Goal: Task Accomplishment & Management: Use online tool/utility

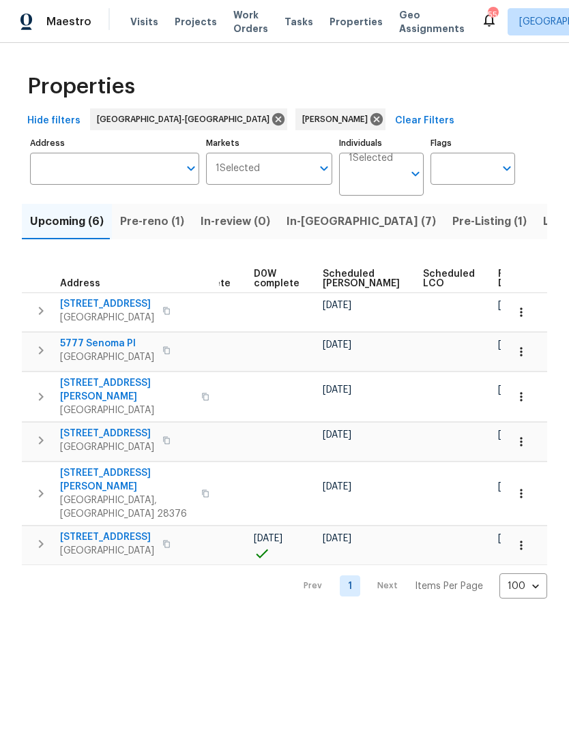
scroll to position [0, 342]
click at [331, 280] on span "Scheduled [PERSON_NAME]" at bounding box center [361, 278] width 77 height 19
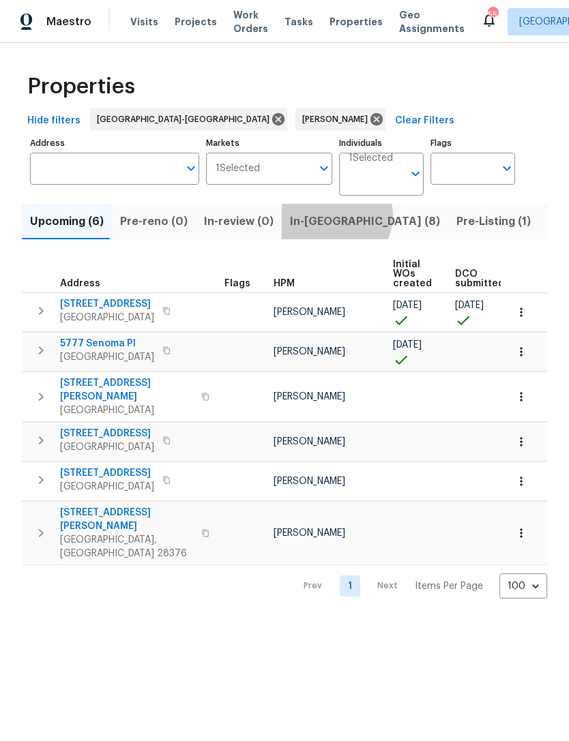
click at [327, 217] on span "In-[GEOGRAPHIC_DATA] (8)" at bounding box center [365, 221] width 150 height 19
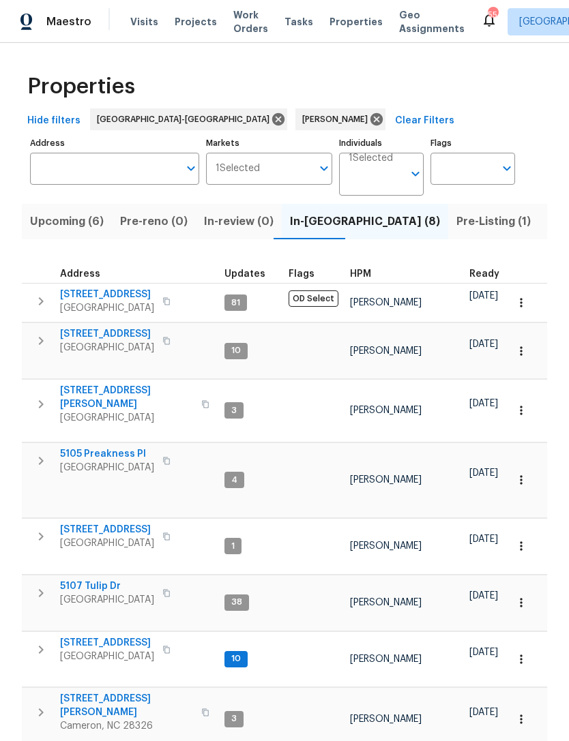
click at [70, 217] on span "Upcoming (6)" at bounding box center [67, 221] width 74 height 19
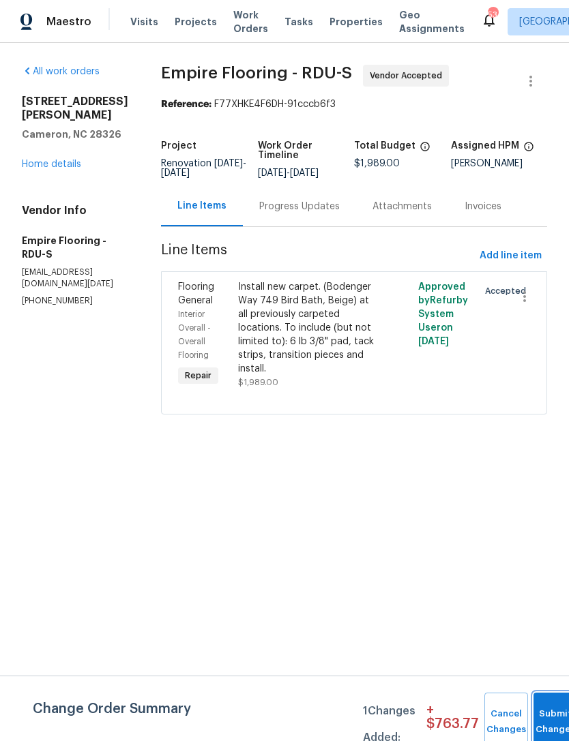
click at [544, 700] on button "Submit Changes" at bounding box center [555, 722] width 44 height 59
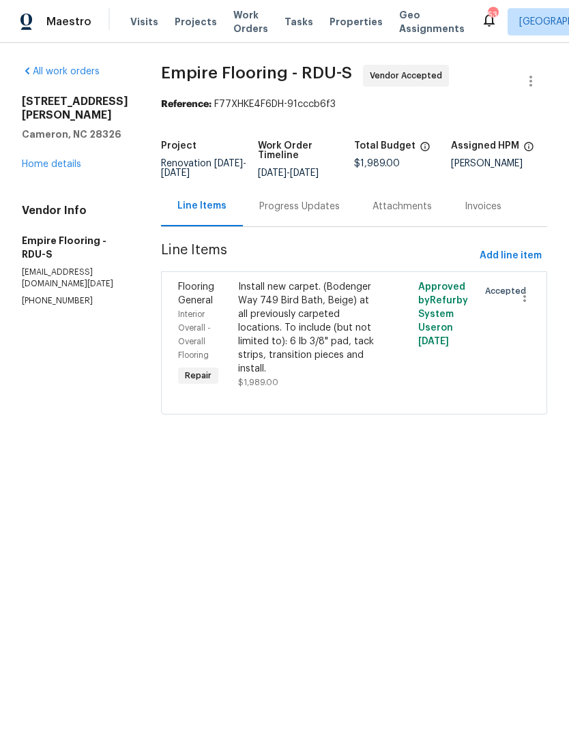
click at [58, 160] on link "Home details" at bounding box center [51, 165] width 59 height 10
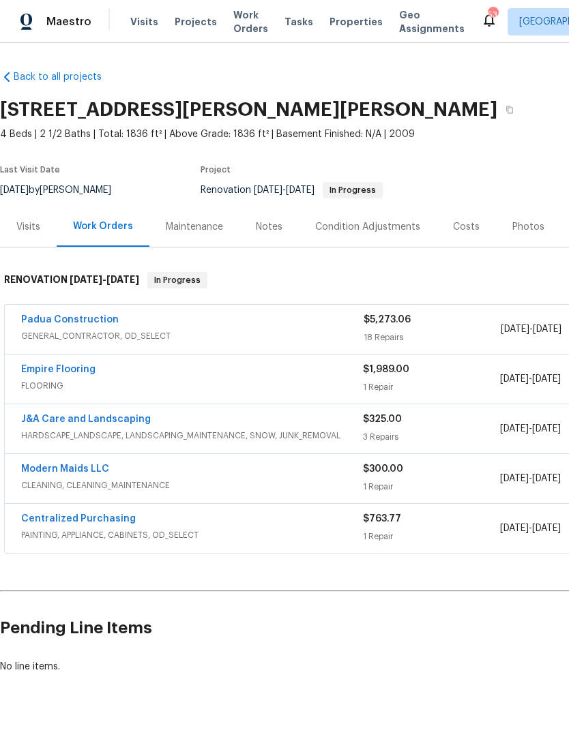
click at [397, 62] on div "Back to all projects 170 Lockwood Dr, Cameron, NC 28326 4 Beds | 2 1/2 Baths | …" at bounding box center [385, 371] width 771 height 625
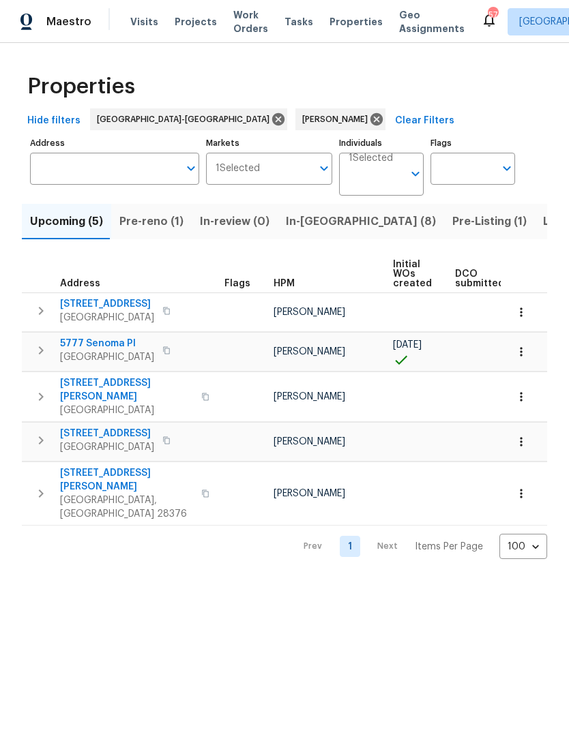
click at [156, 225] on span "Pre-reno (1)" at bounding box center [151, 221] width 64 height 19
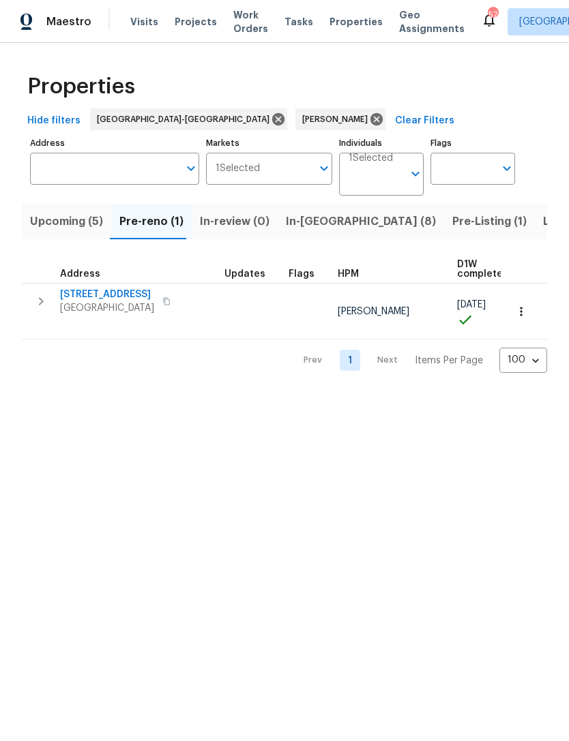
scroll to position [3, 0]
click at [86, 220] on span "Upcoming (5)" at bounding box center [66, 221] width 73 height 19
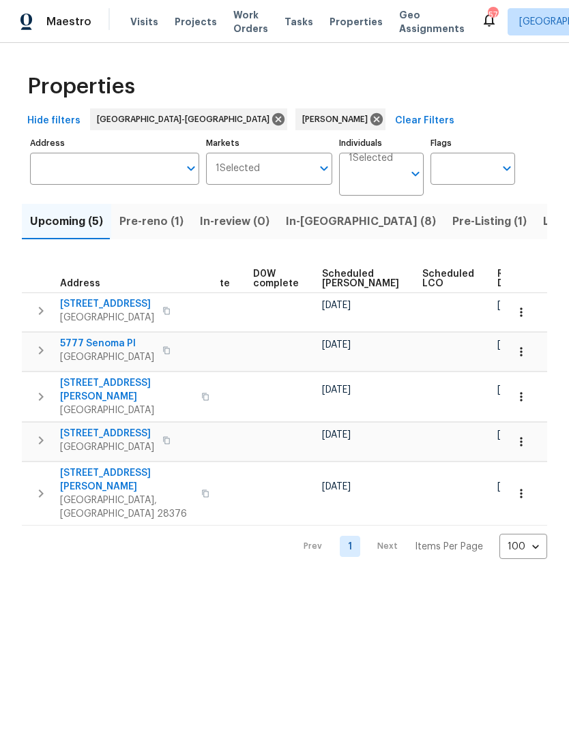
scroll to position [0, 342]
click at [331, 279] on span "Scheduled COE" at bounding box center [361, 278] width 77 height 19
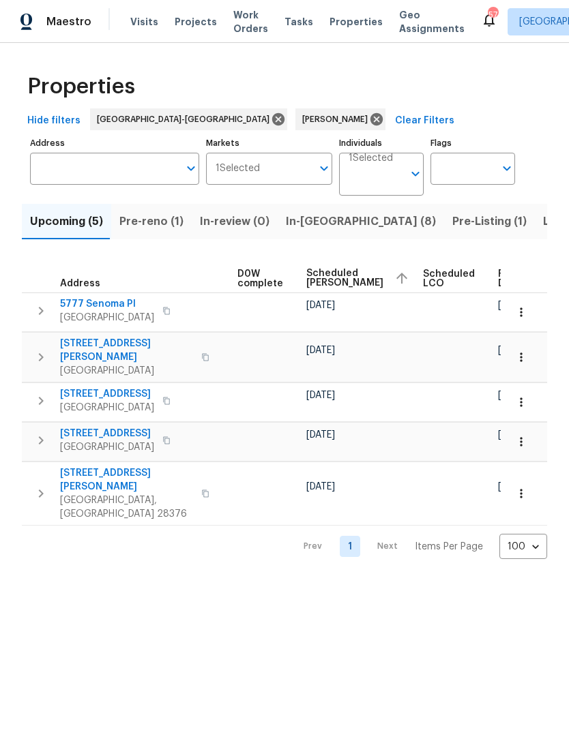
scroll to position [0, 358]
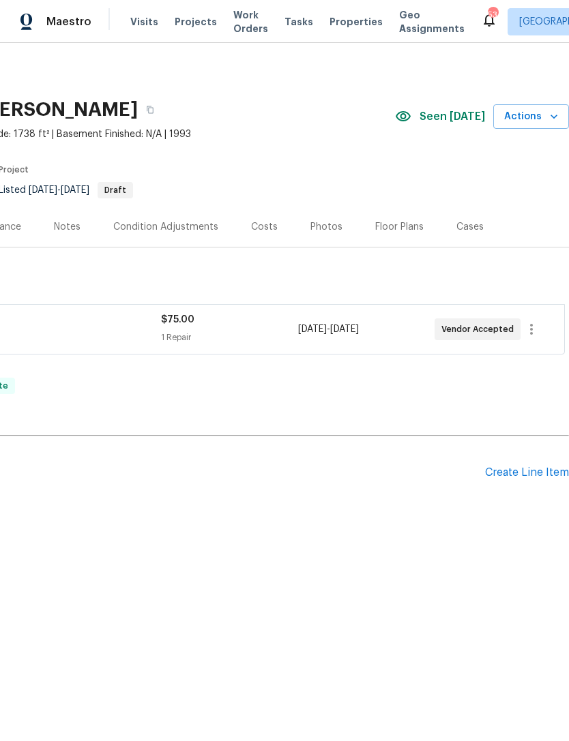
scroll to position [0, 202]
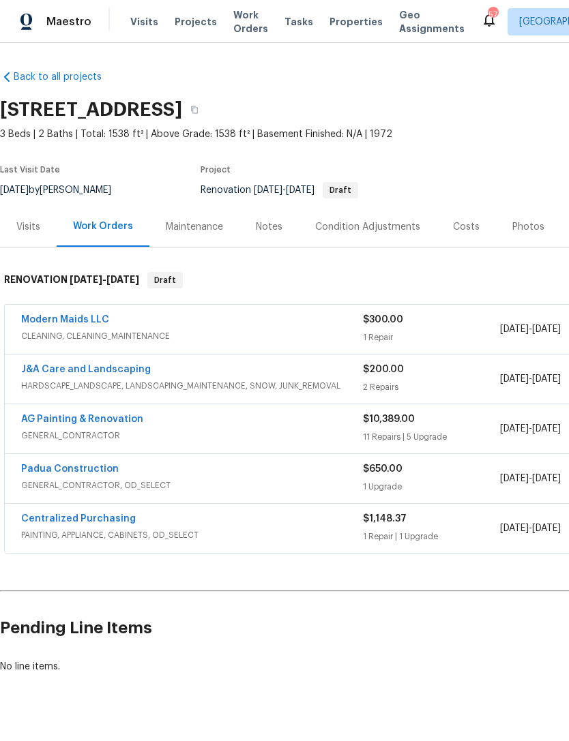
click at [103, 470] on link "Padua Construction" at bounding box center [70, 469] width 98 height 10
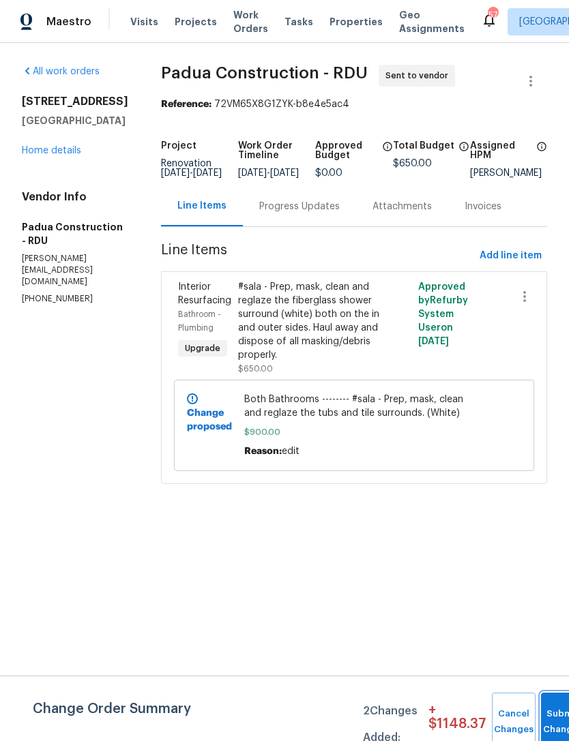
click at [550, 718] on button "Submit Changes" at bounding box center [563, 722] width 44 height 59
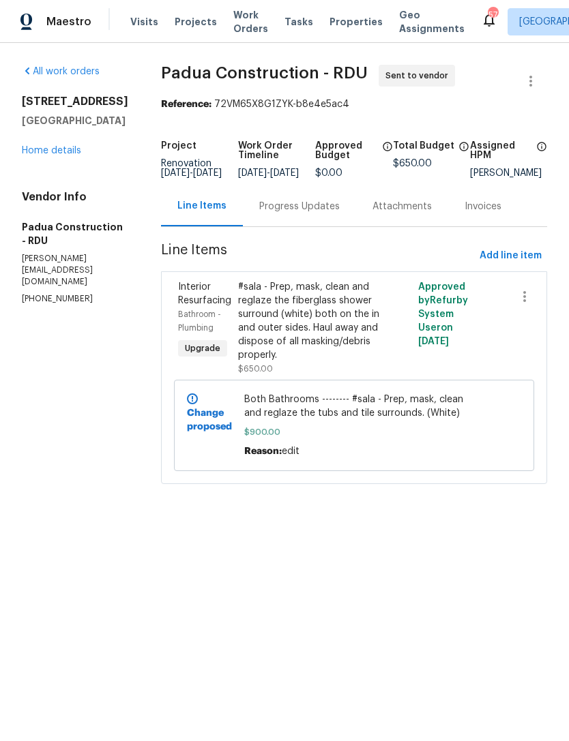
click at [53, 155] on link "Home details" at bounding box center [51, 151] width 59 height 10
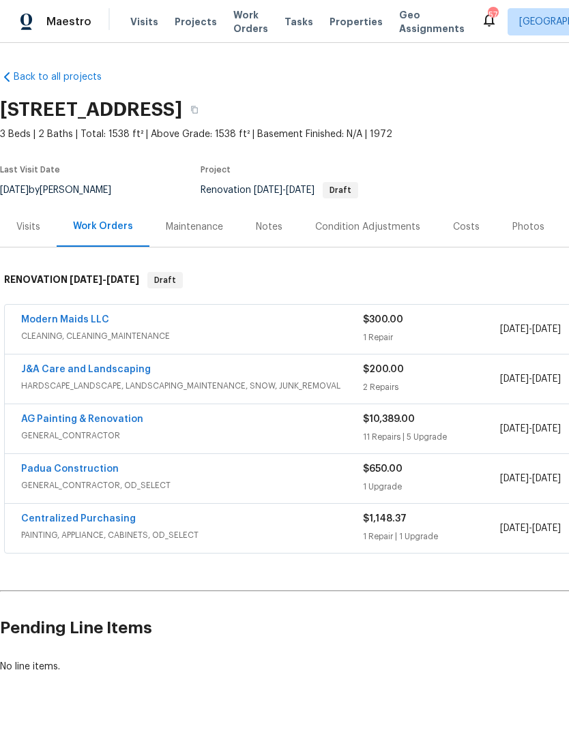
click at [80, 465] on link "Padua Construction" at bounding box center [70, 469] width 98 height 10
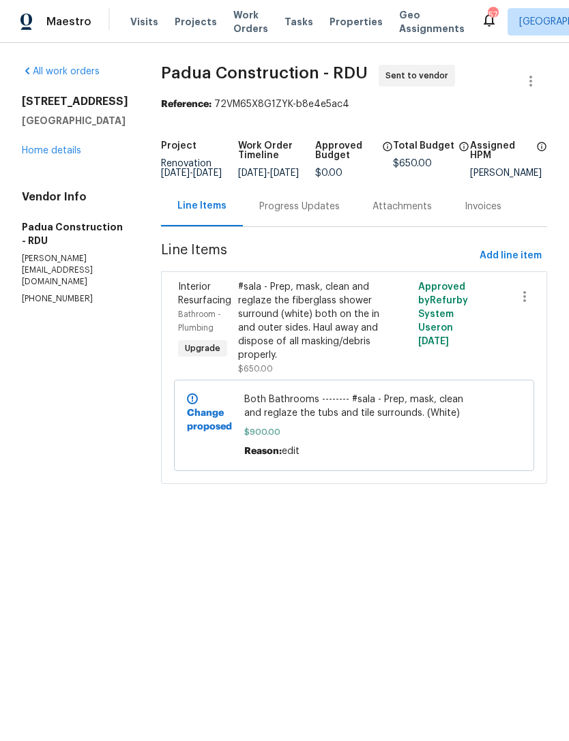
click at [318, 420] on span "Both Bathrooms -------- #sala - Prep, mask, clean and reglaze the tubs and tile…" at bounding box center [354, 406] width 220 height 27
click at [187, 410] on b "Change proposed" at bounding box center [209, 419] width 45 height 23
click at [60, 155] on link "Home details" at bounding box center [51, 151] width 59 height 10
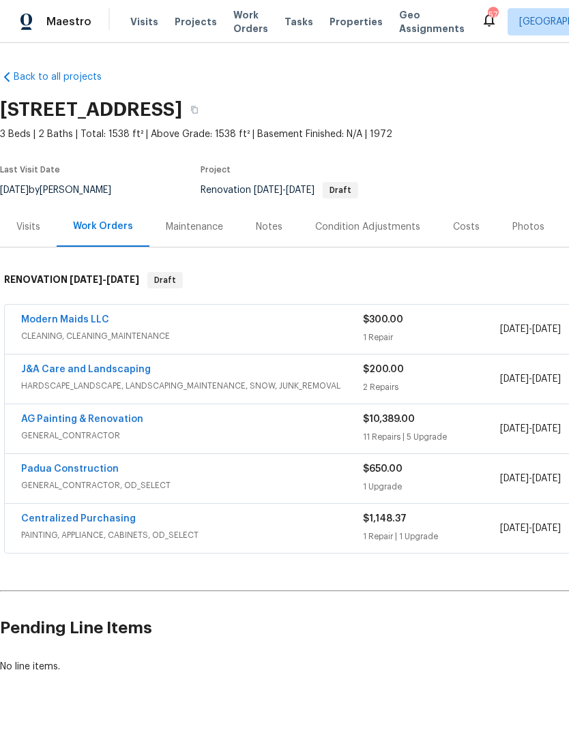
click at [81, 468] on link "Padua Construction" at bounding box center [70, 469] width 98 height 10
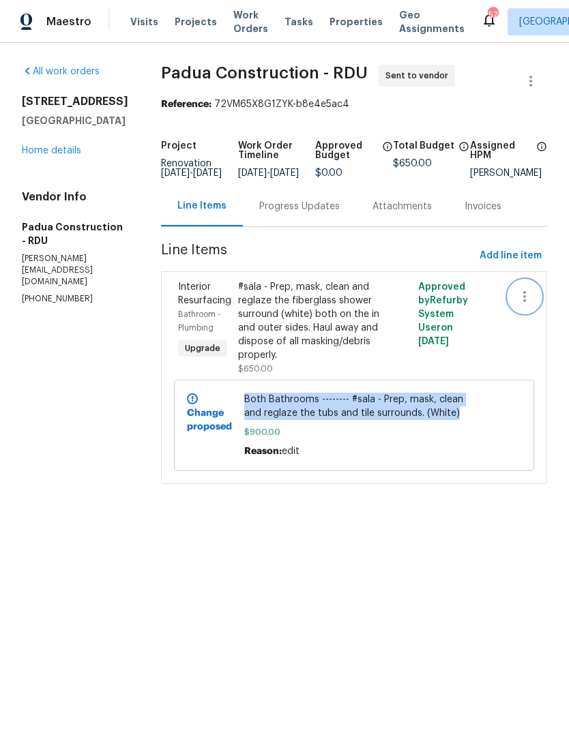
click at [521, 305] on icon "button" at bounding box center [524, 296] width 16 height 16
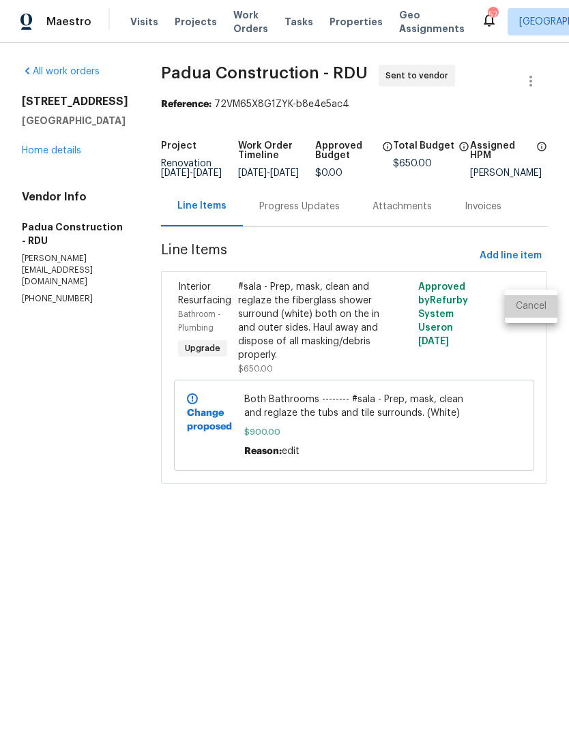
click at [529, 307] on li "Cancel" at bounding box center [531, 306] width 53 height 23
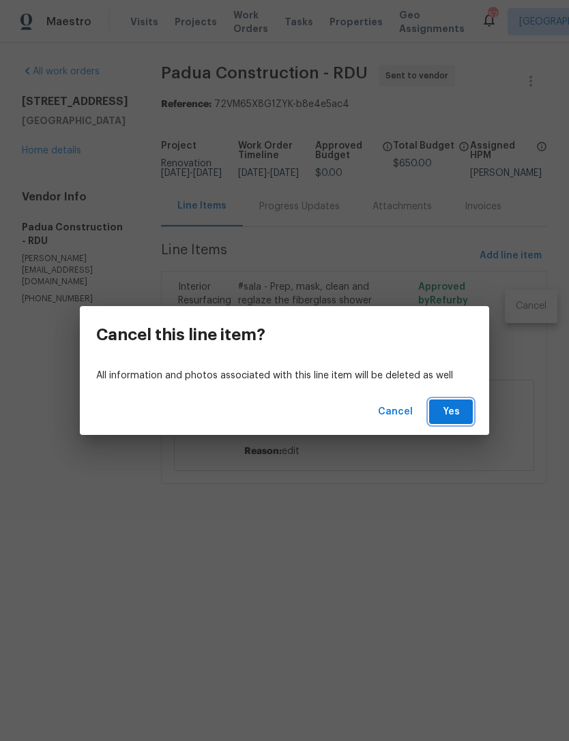
click at [454, 415] on span "Yes" at bounding box center [451, 412] width 22 height 17
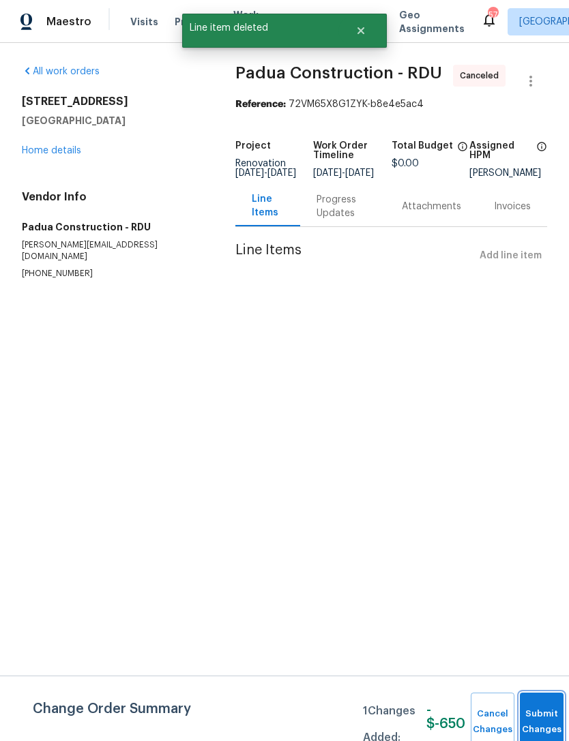
click at [549, 713] on button "Submit Changes" at bounding box center [542, 722] width 44 height 59
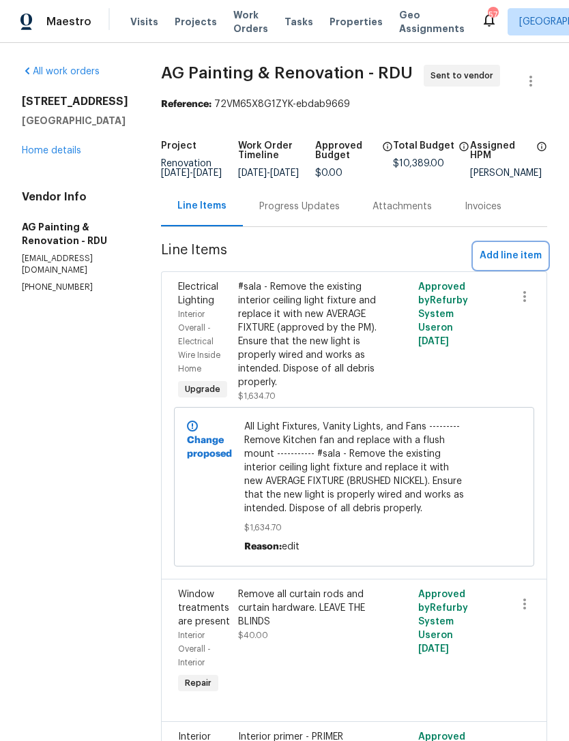
click at [516, 265] on span "Add line item" at bounding box center [510, 256] width 62 height 17
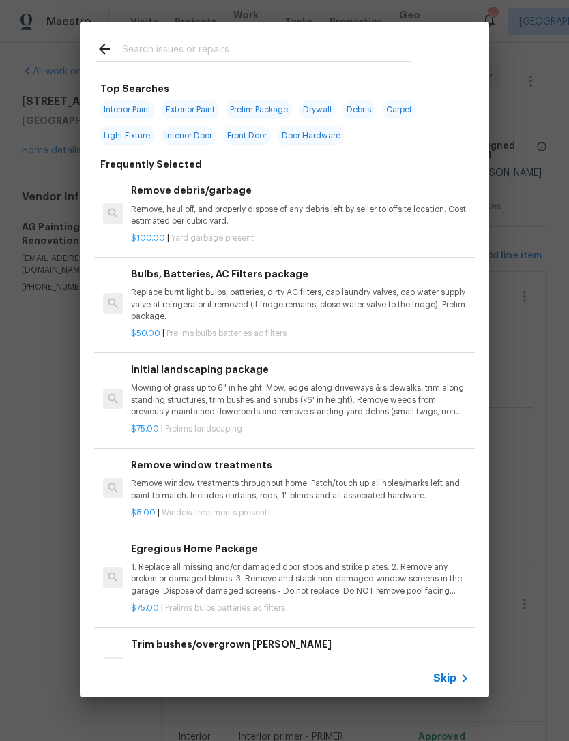
click at [170, 44] on input "text" at bounding box center [266, 51] width 289 height 20
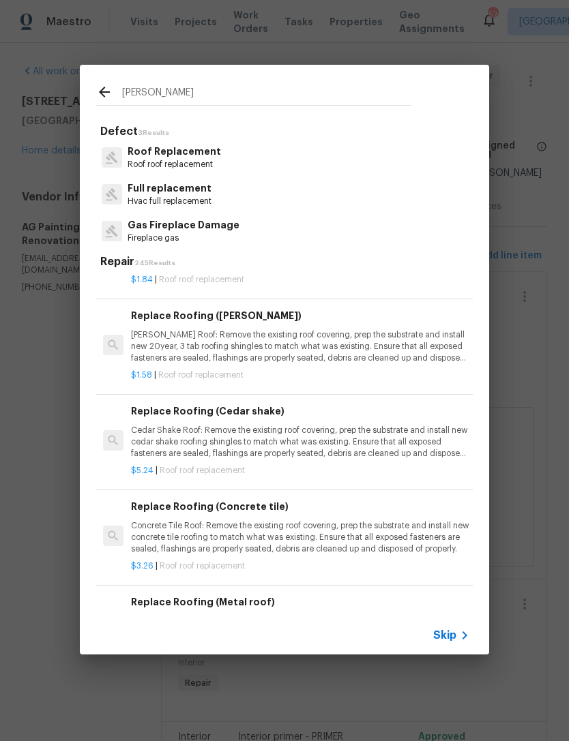
scroll to position [697, 0]
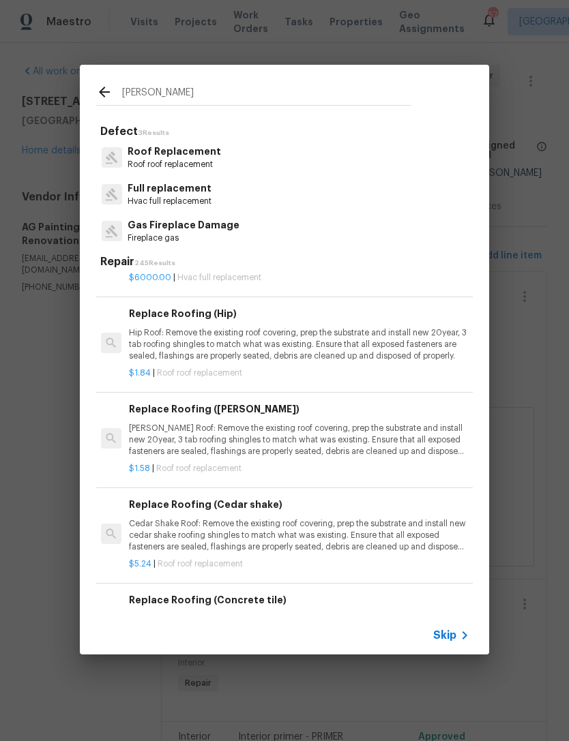
click at [211, 91] on input "Regla" at bounding box center [266, 94] width 289 height 20
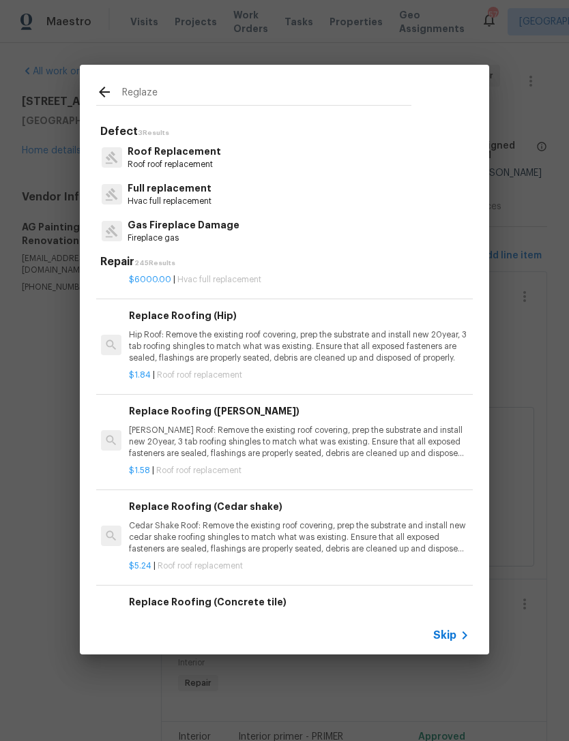
scroll to position [278, 2]
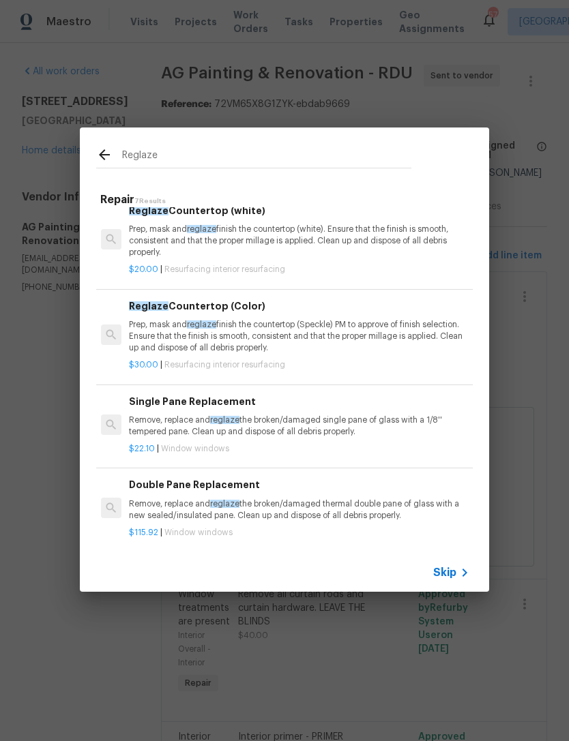
type input "Reglaze"
click at [102, 152] on icon at bounding box center [104, 154] width 11 height 11
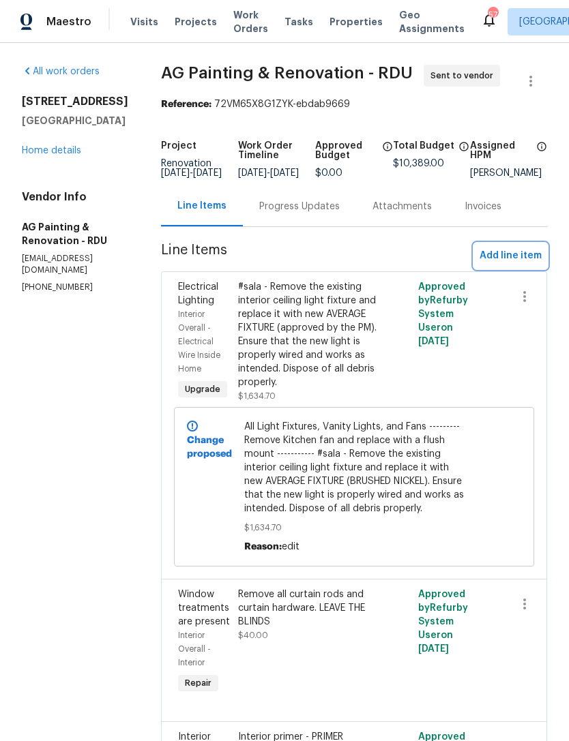
click at [514, 265] on span "Add line item" at bounding box center [510, 256] width 62 height 17
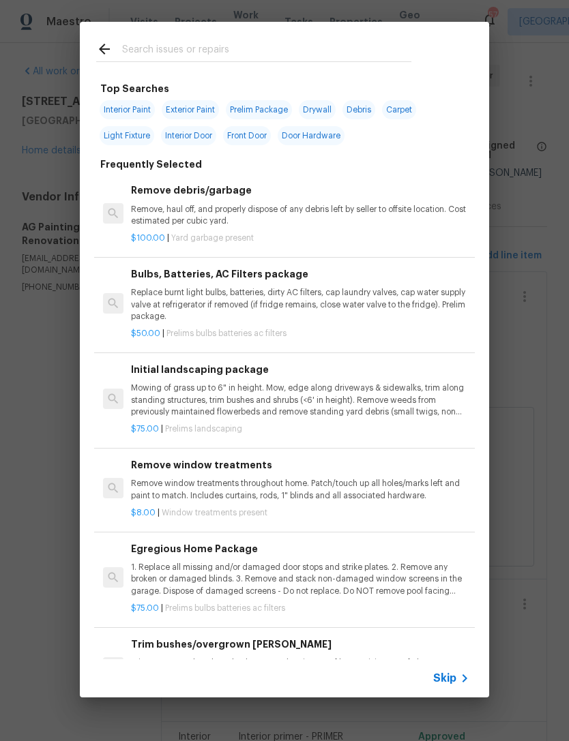
click at [183, 43] on input "text" at bounding box center [266, 51] width 289 height 20
type input "Tub"
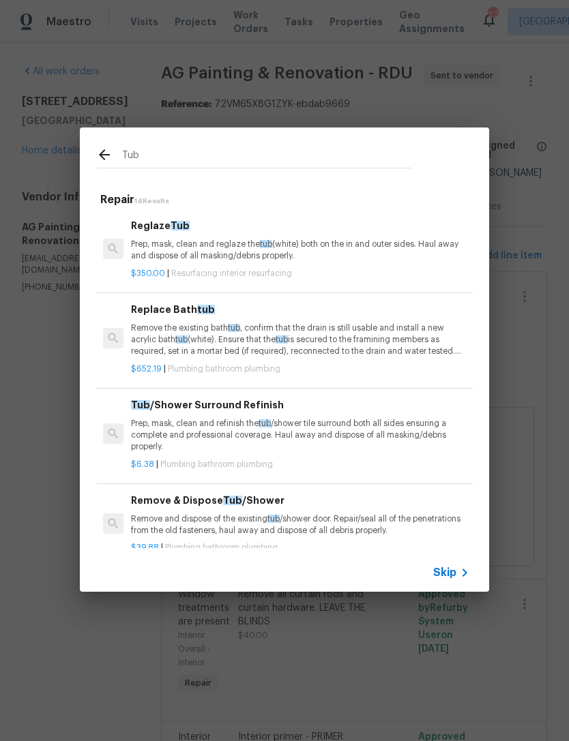
scroll to position [0, 0]
click at [232, 248] on p "Prep, mask, clean and reglaze the tub (white) both on the in and outer sides. H…" at bounding box center [300, 250] width 338 height 23
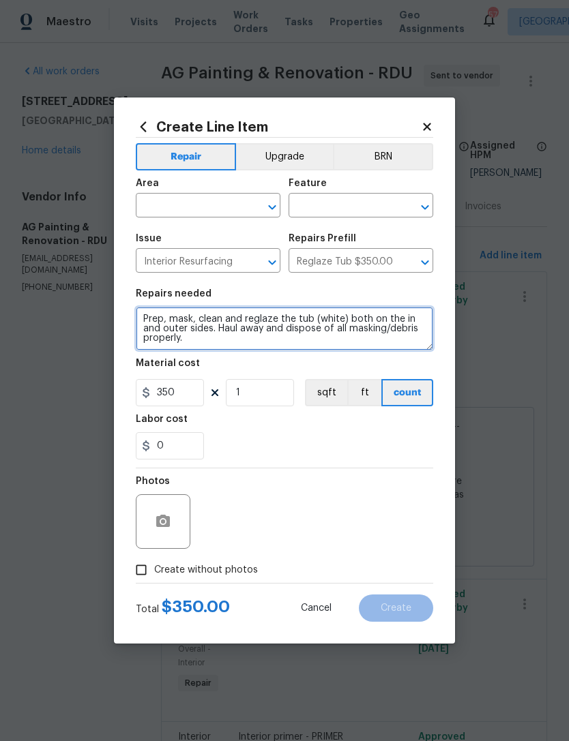
click at [154, 323] on textarea "Prep, mask, clean and reglaze the tub (white) both on the in and outer sides. H…" at bounding box center [284, 329] width 297 height 44
click at [153, 322] on textarea "Prep, mask, clean and reglaze the tub (white) both on the in and outer sides. H…" at bounding box center [284, 329] width 297 height 44
click at [151, 317] on textarea "Prep, mask, clean and reglaze the tub (white) both on the in and outer sides. H…" at bounding box center [284, 329] width 297 height 44
click at [150, 316] on textarea "Prep, mask, clean and reglaze the tub (white) both on the in and outer sides. H…" at bounding box center [284, 329] width 297 height 44
paste textarea "Both Bathrooms -------- #sala - Prep, mask, clean and reglaze the tubs and tile…"
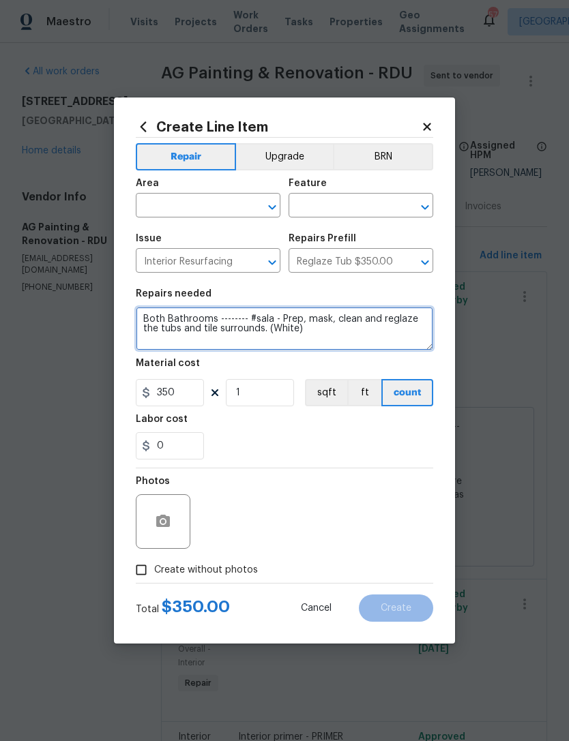
type textarea "Both Bathrooms -------- #sala - Prep, mask, clean and reglaze the tubs and tile…"
click at [293, 154] on button "Upgrade" at bounding box center [285, 156] width 98 height 27
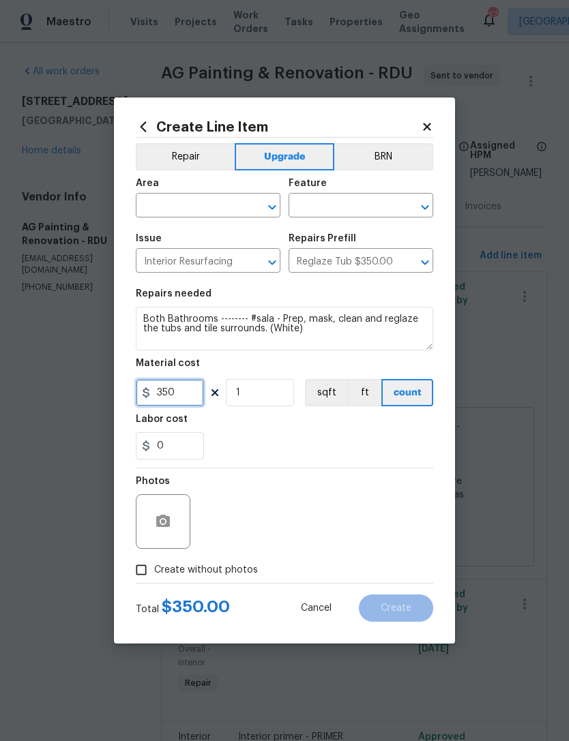
click at [188, 392] on input "350" at bounding box center [170, 392] width 68 height 27
type input "450"
click at [274, 453] on div "0" at bounding box center [284, 445] width 297 height 27
click at [187, 201] on input "text" at bounding box center [189, 206] width 106 height 21
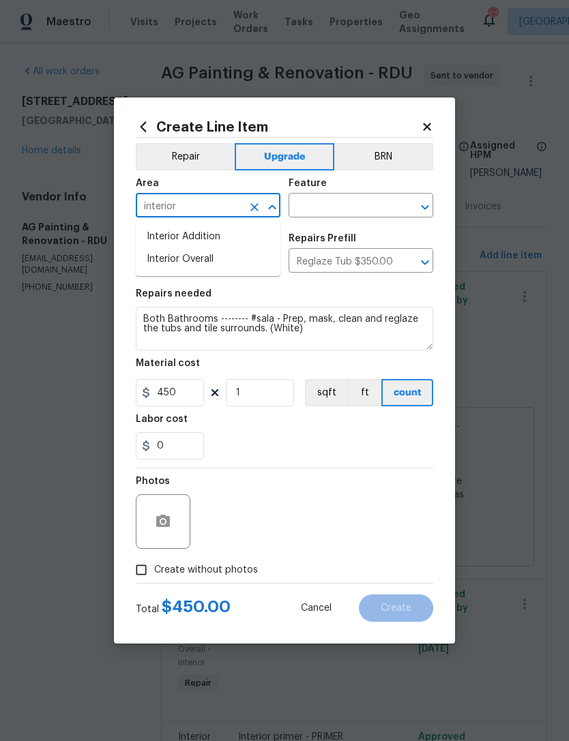
click at [216, 257] on li "Interior Overall" at bounding box center [208, 259] width 145 height 23
type input "Interior Overall"
click at [345, 209] on input "text" at bounding box center [341, 206] width 106 height 21
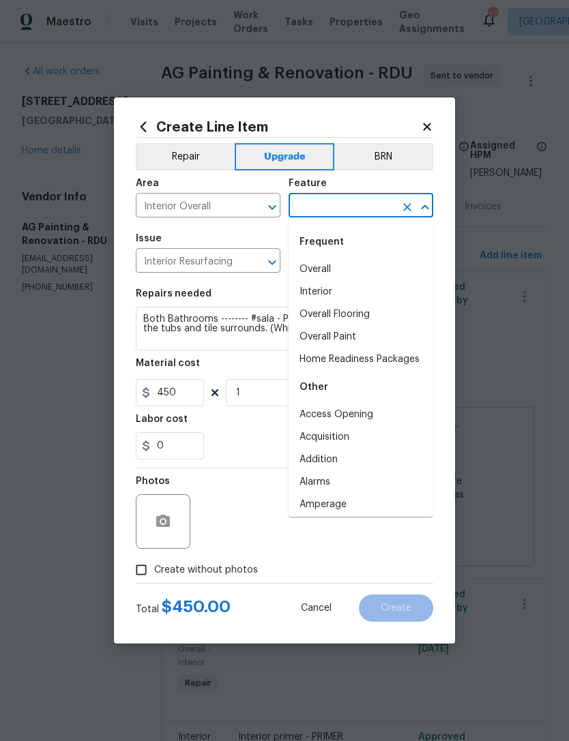
click at [330, 293] on li "Interior" at bounding box center [360, 292] width 145 height 23
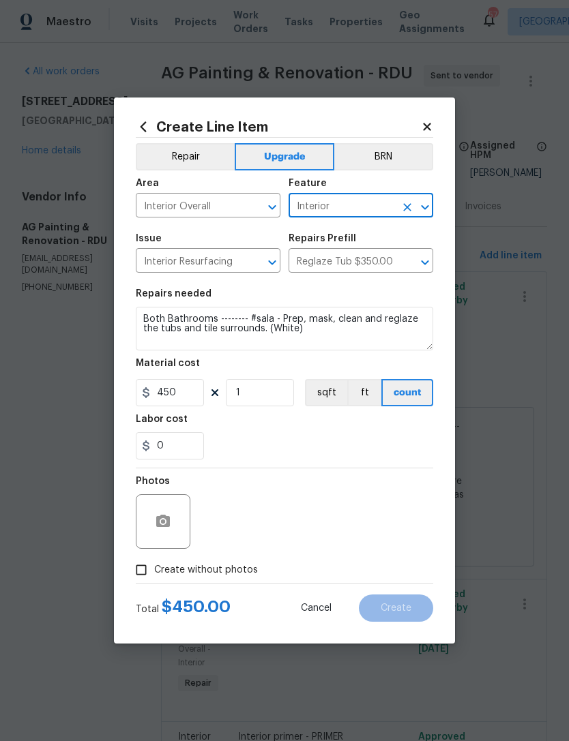
type input "Interior"
click at [212, 572] on span "Create without photos" at bounding box center [206, 570] width 104 height 14
click at [154, 572] on input "Create without photos" at bounding box center [141, 570] width 26 height 26
checkbox input "true"
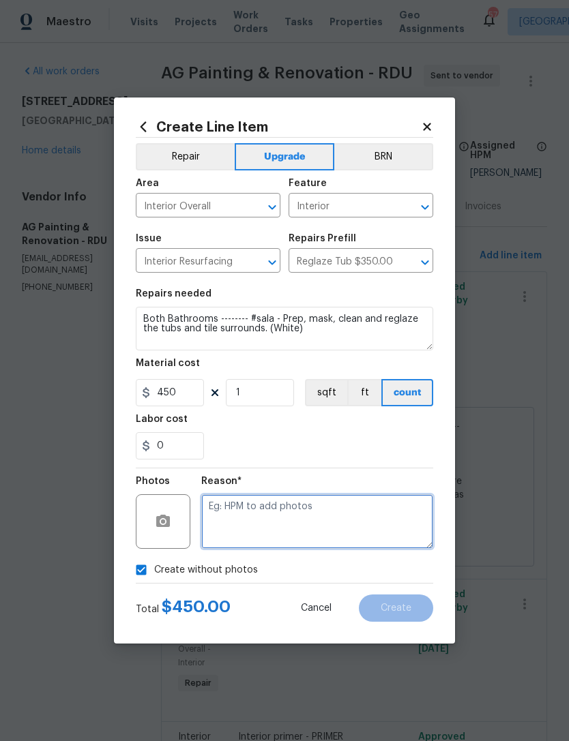
click at [308, 516] on textarea at bounding box center [317, 521] width 232 height 55
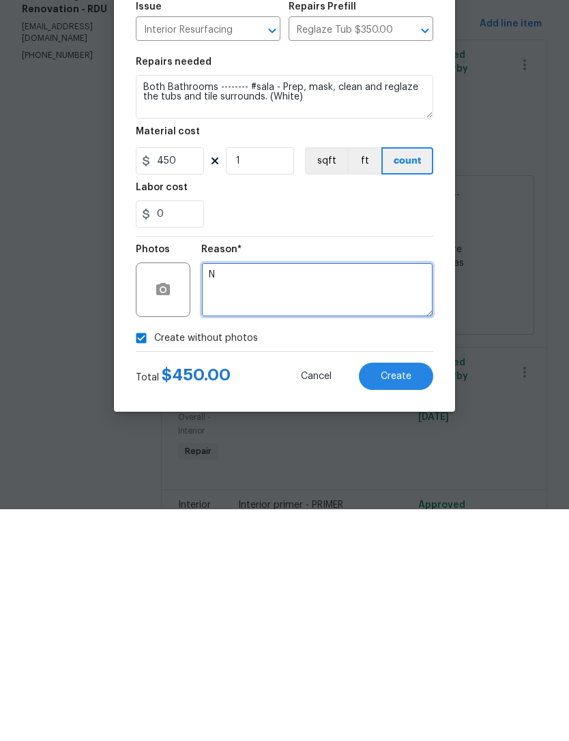
type textarea "N"
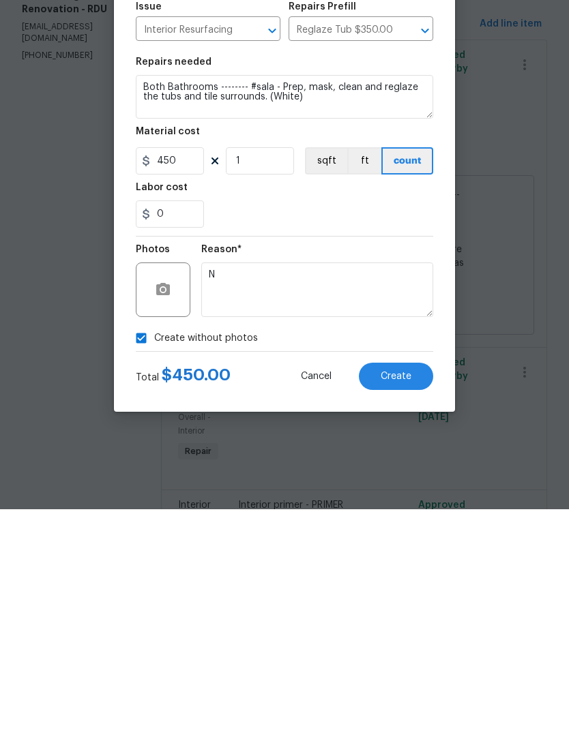
click at [282, 432] on div "0" at bounding box center [284, 445] width 297 height 27
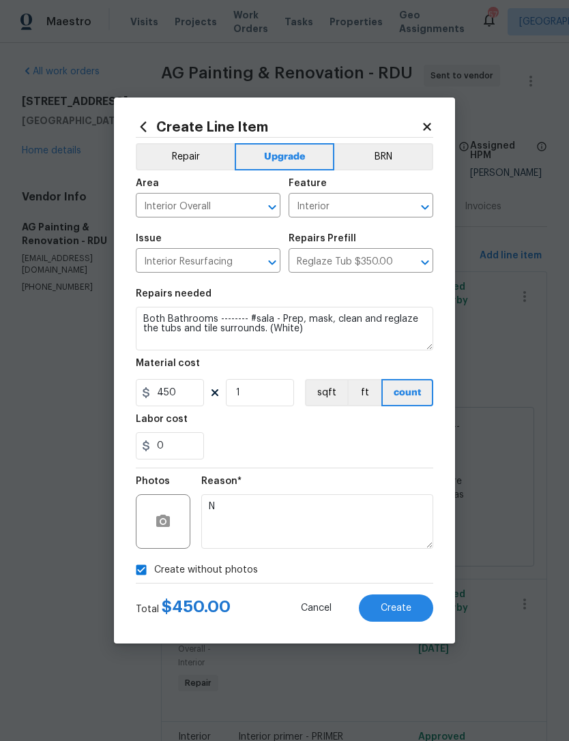
click at [408, 613] on span "Create" at bounding box center [396, 609] width 31 height 10
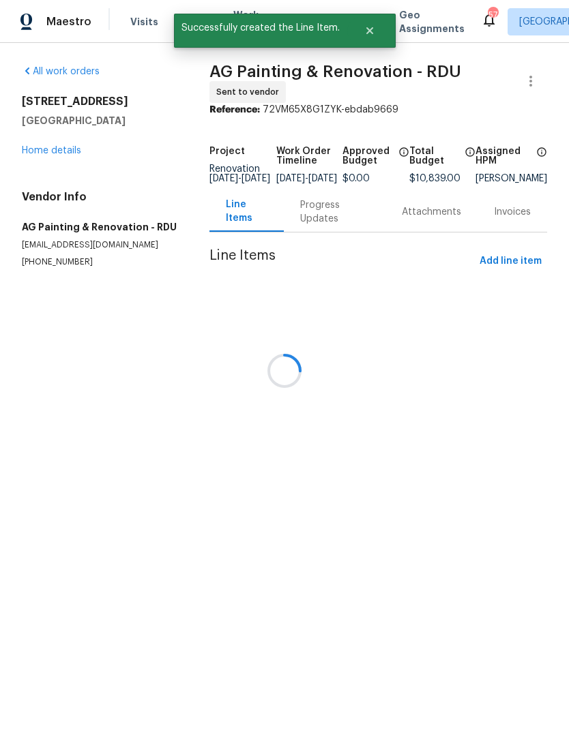
scroll to position [0, 0]
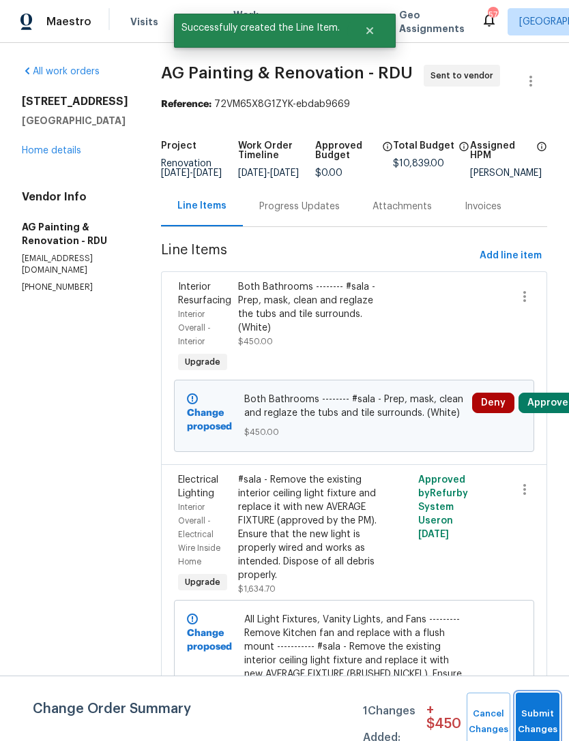
click at [536, 719] on button "Submit Changes" at bounding box center [538, 722] width 44 height 59
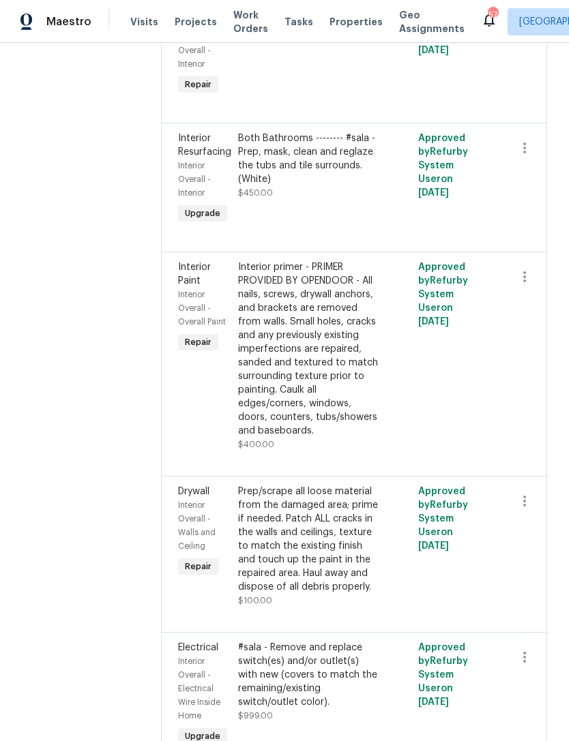
scroll to position [602, 0]
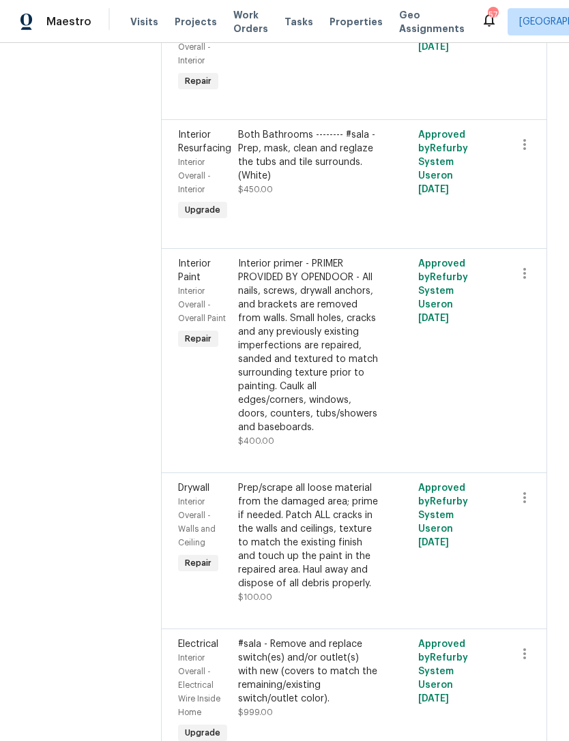
click at [375, 196] on div "Both Bathrooms -------- #sala - Prep, mask, clean and reglaze the tubs and tile…" at bounding box center [309, 162] width 142 height 68
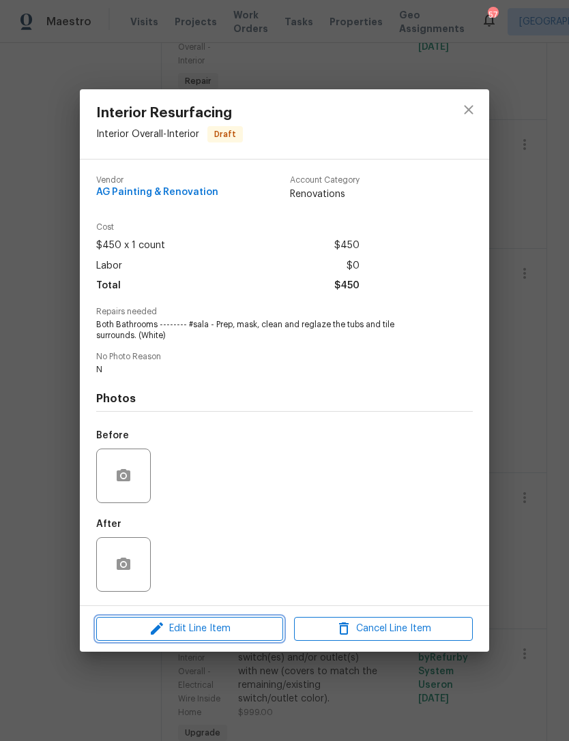
click at [241, 631] on span "Edit Line Item" at bounding box center [189, 629] width 179 height 17
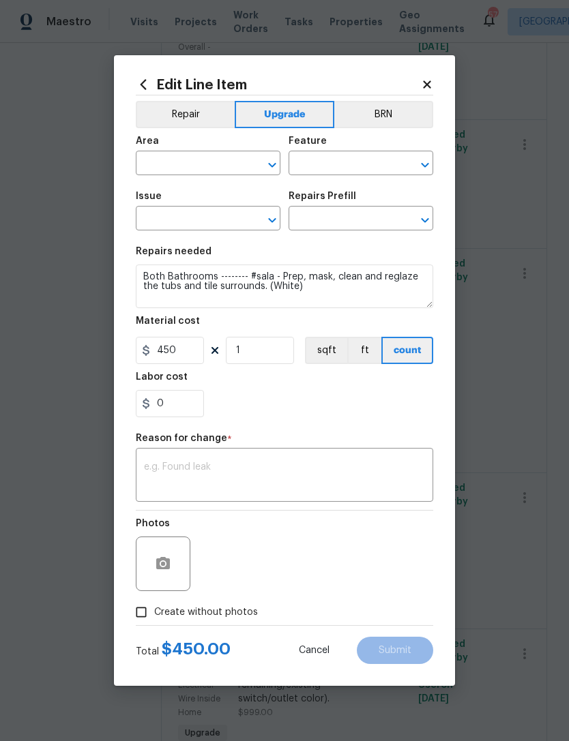
type input "Interior Overall"
type input "Interior"
type input "Interior Resurfacing"
type input "Reglaze Tub $350.00"
click at [267, 353] on input "1" at bounding box center [260, 350] width 68 height 27
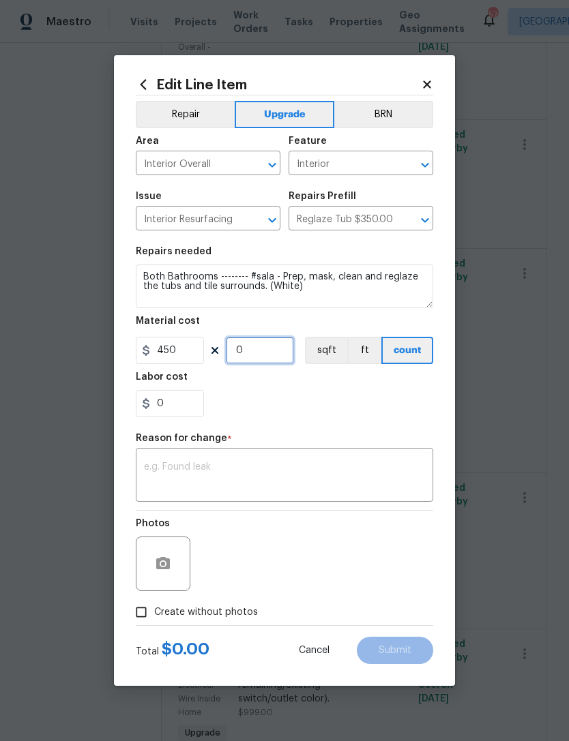
type input "2"
click at [278, 405] on div "0" at bounding box center [284, 403] width 297 height 27
click at [255, 483] on textarea at bounding box center [284, 476] width 281 height 29
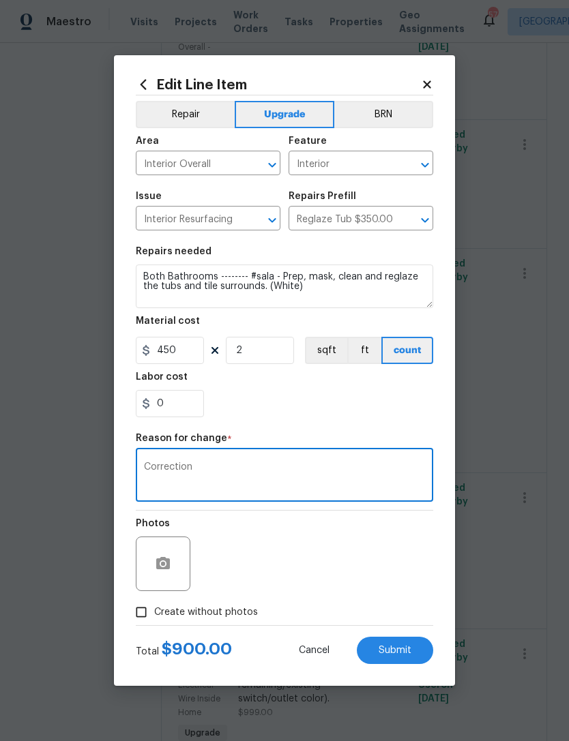
type textarea "Correction"
click at [271, 390] on div "Labor cost" at bounding box center [284, 381] width 297 height 18
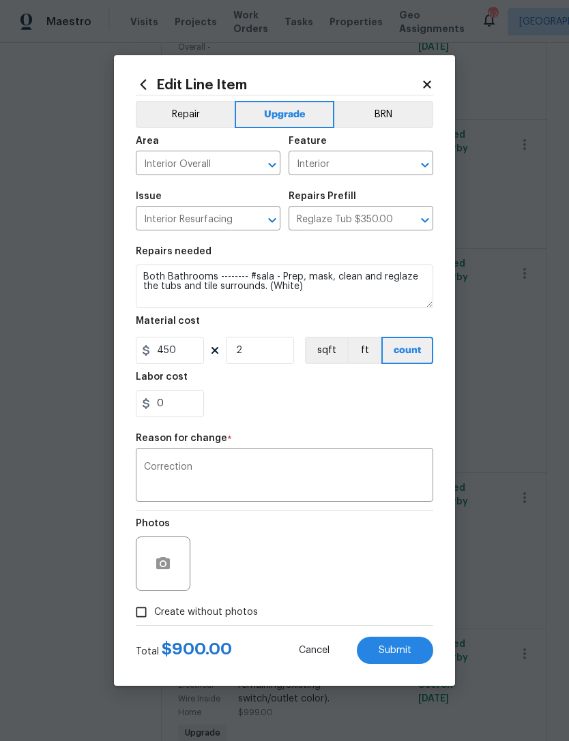
click at [202, 614] on span "Create without photos" at bounding box center [206, 613] width 104 height 14
click at [154, 614] on input "Create without photos" at bounding box center [141, 612] width 26 height 26
checkbox input "true"
click at [385, 655] on span "Submit" at bounding box center [394, 651] width 33 height 10
type input "1"
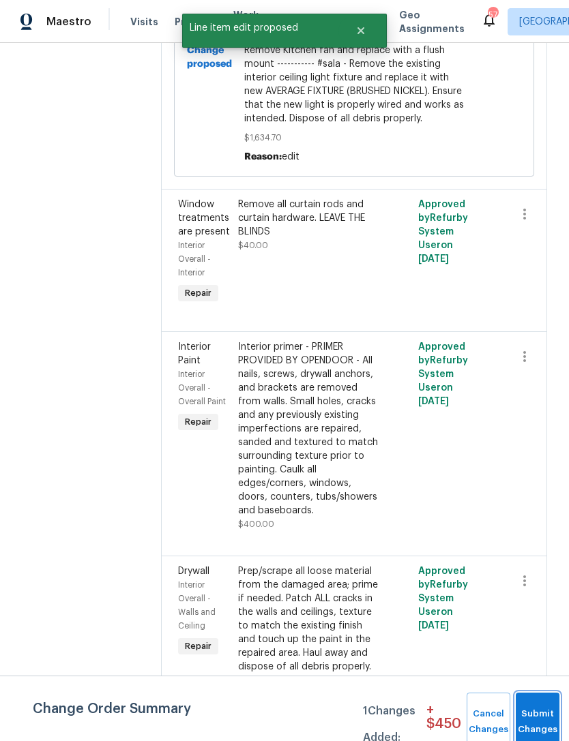
click at [541, 711] on button "Submit Changes" at bounding box center [538, 722] width 44 height 59
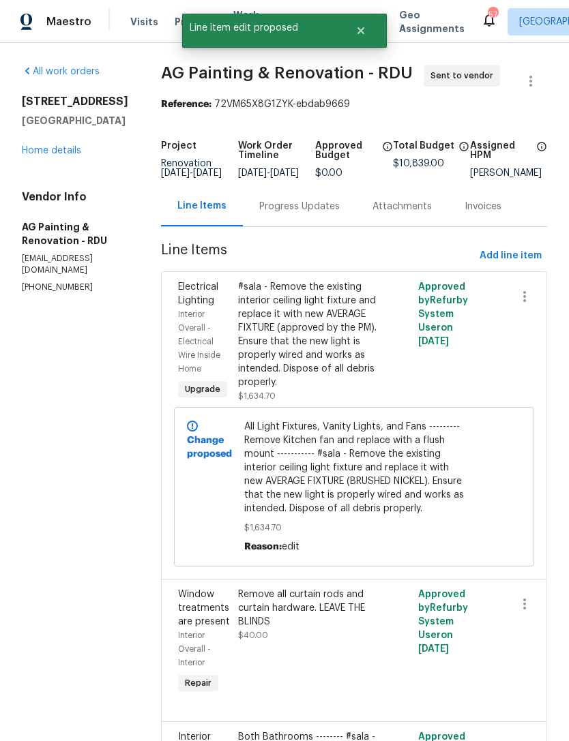
scroll to position [0, 0]
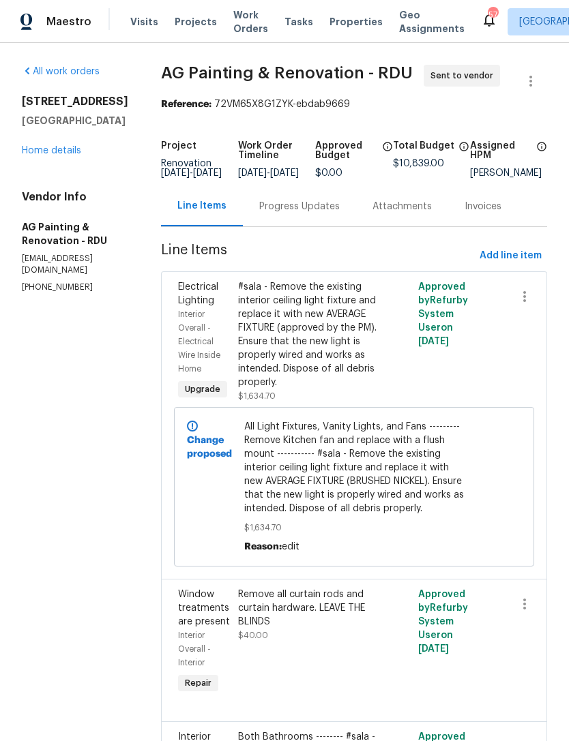
click at [59, 150] on link "Home details" at bounding box center [51, 151] width 59 height 10
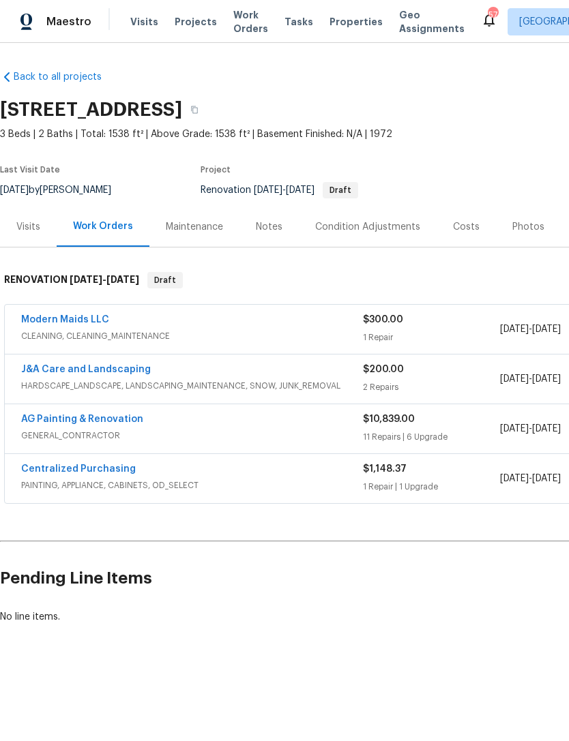
click at [115, 421] on link "AG Painting & Renovation" at bounding box center [82, 420] width 122 height 10
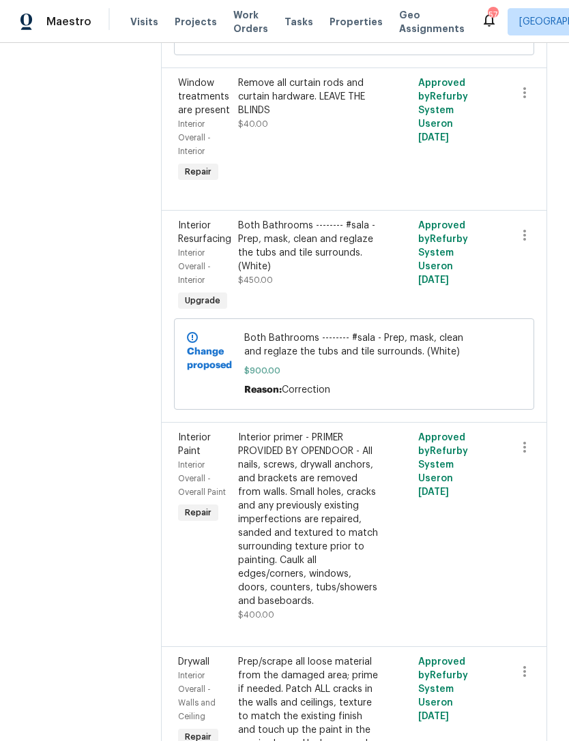
scroll to position [507, 0]
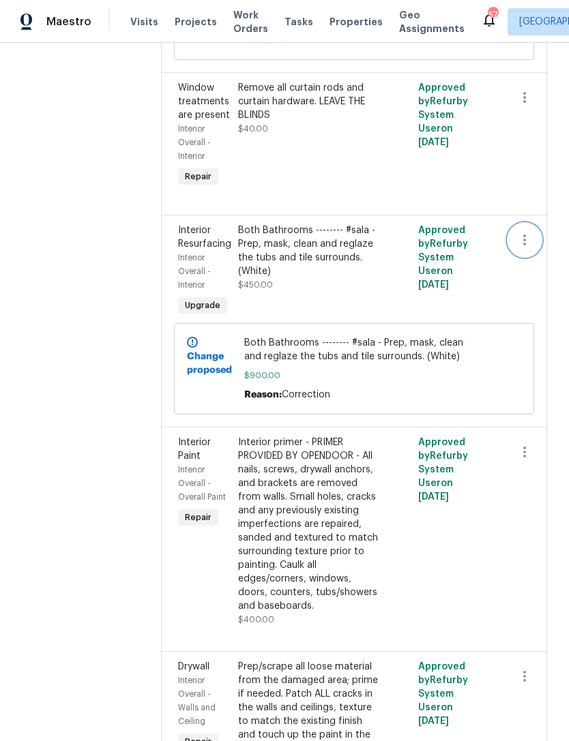
click at [527, 248] on icon "button" at bounding box center [524, 240] width 16 height 16
click at [531, 301] on li "Cancel" at bounding box center [531, 299] width 53 height 23
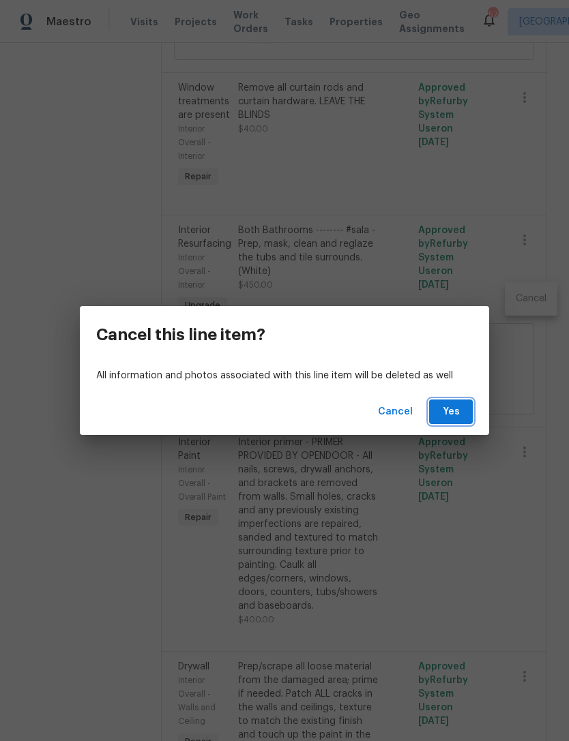
click at [456, 408] on span "Yes" at bounding box center [451, 412] width 22 height 17
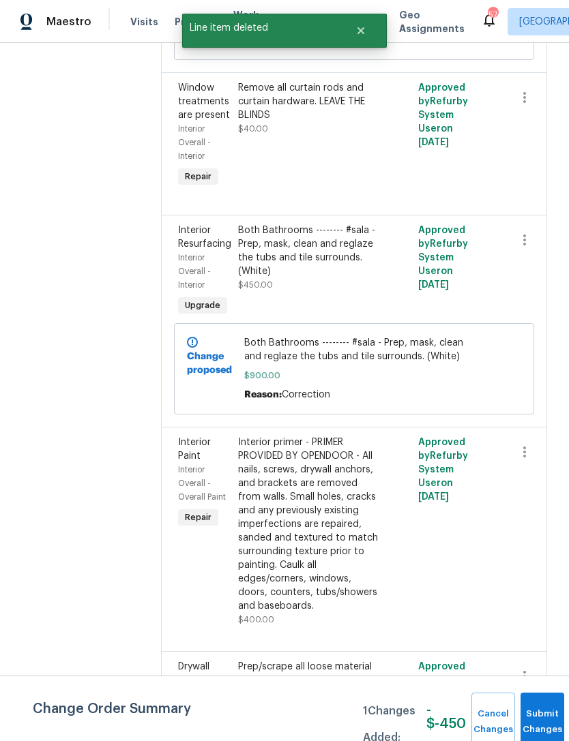
scroll to position [0, 0]
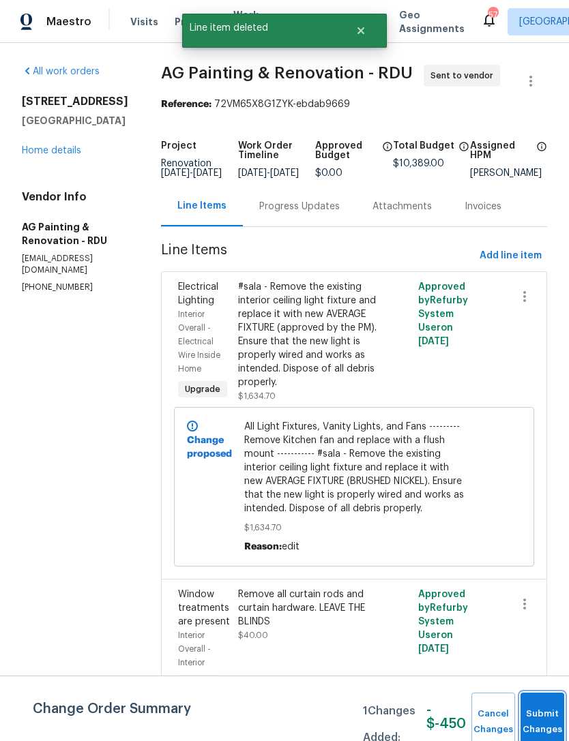
click at [541, 717] on button "Submit Changes" at bounding box center [542, 722] width 44 height 59
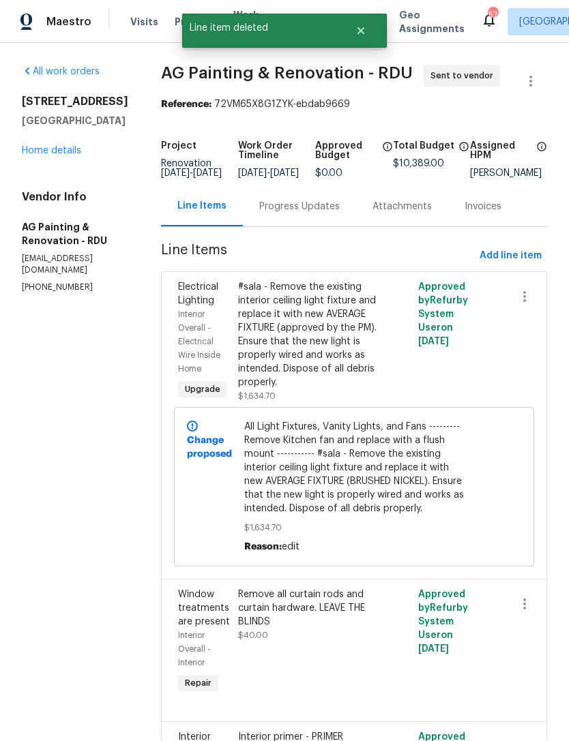
click at [49, 154] on link "Home details" at bounding box center [51, 151] width 59 height 10
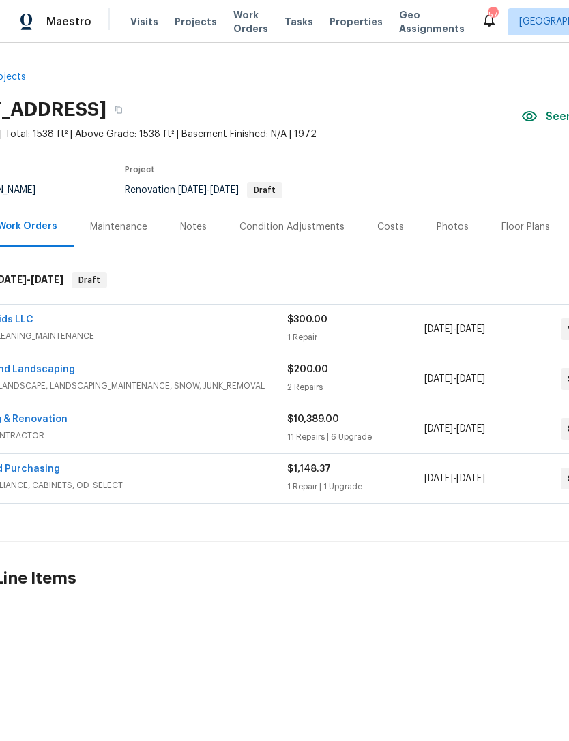
scroll to position [0, 63]
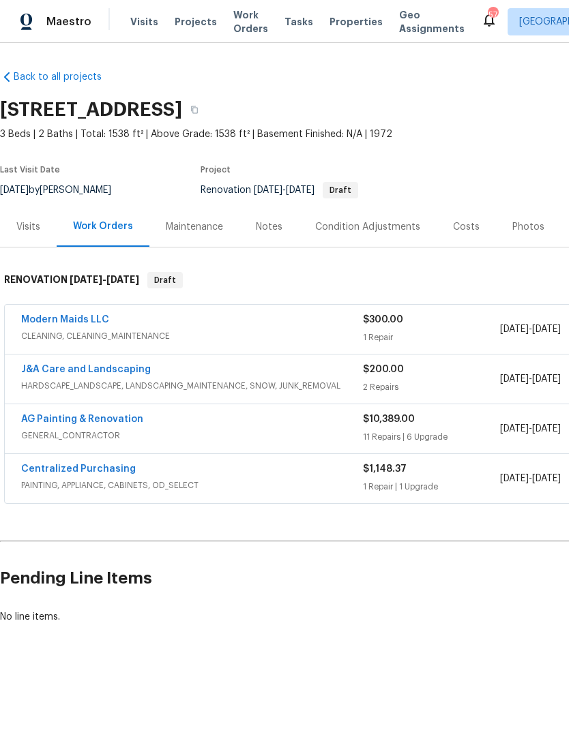
click at [81, 416] on link "AG Painting & Renovation" at bounding box center [82, 420] width 122 height 10
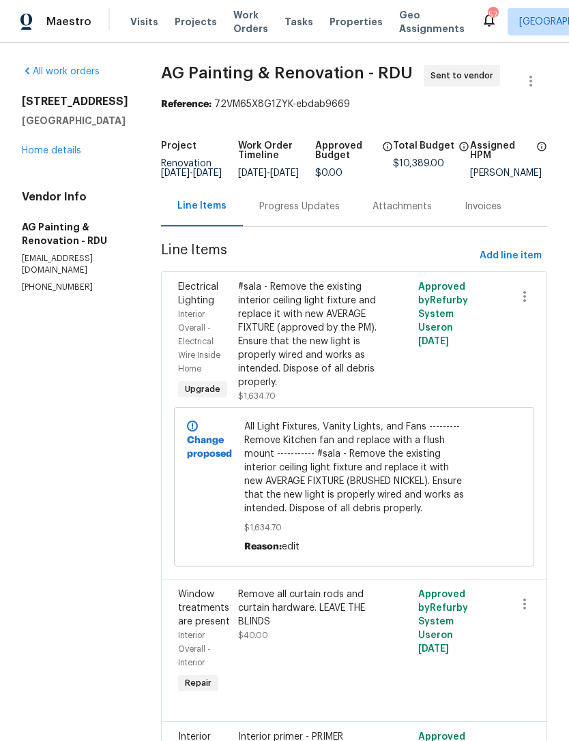
click at [58, 149] on link "Home details" at bounding box center [51, 151] width 59 height 10
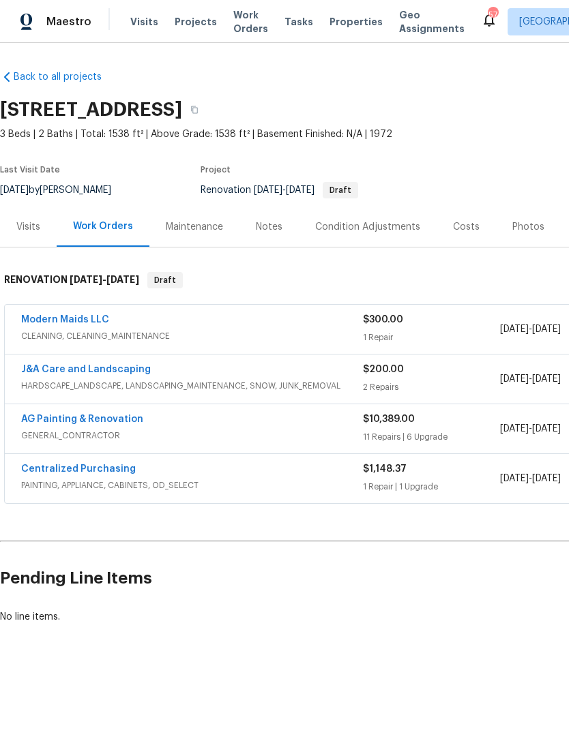
click at [106, 422] on link "AG Painting & Renovation" at bounding box center [82, 420] width 122 height 10
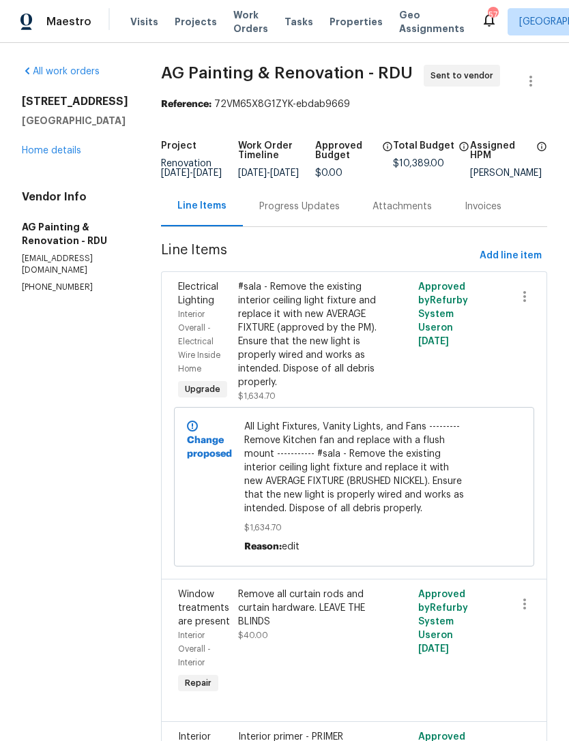
click at [48, 153] on link "Home details" at bounding box center [51, 151] width 59 height 10
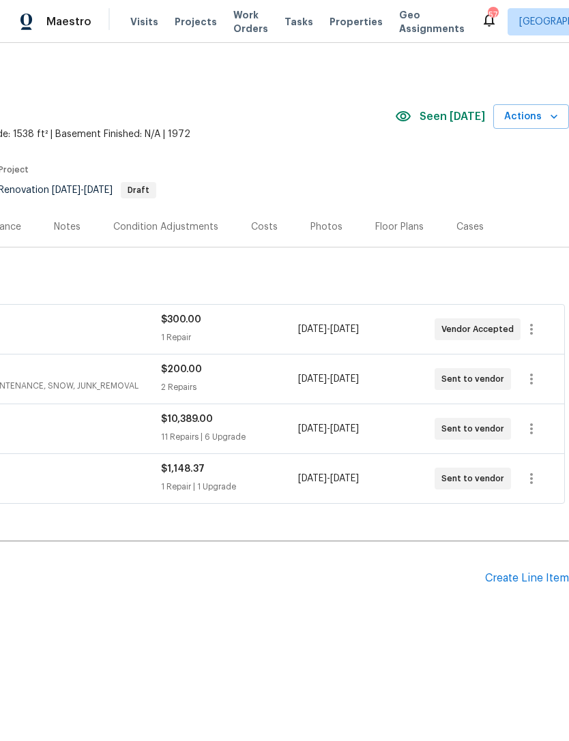
scroll to position [0, 202]
click at [541, 575] on div "Create Line Item" at bounding box center [527, 578] width 84 height 13
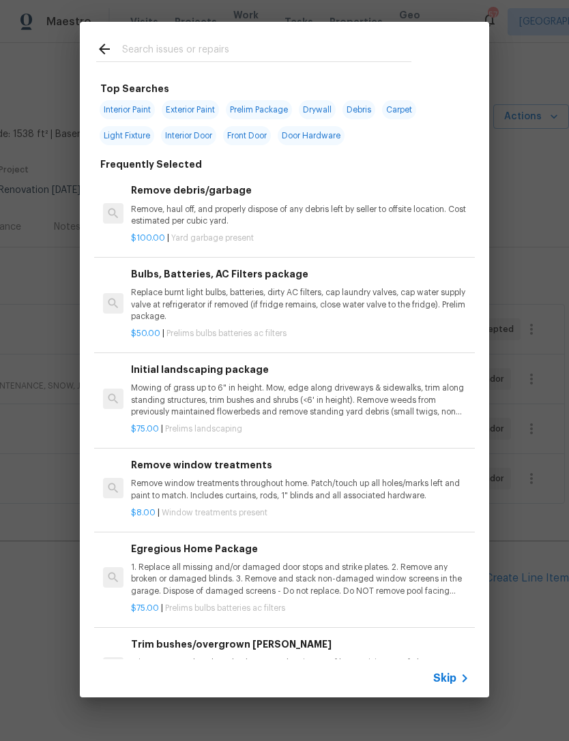
click at [191, 49] on input "text" at bounding box center [266, 51] width 289 height 20
type input "Tub"
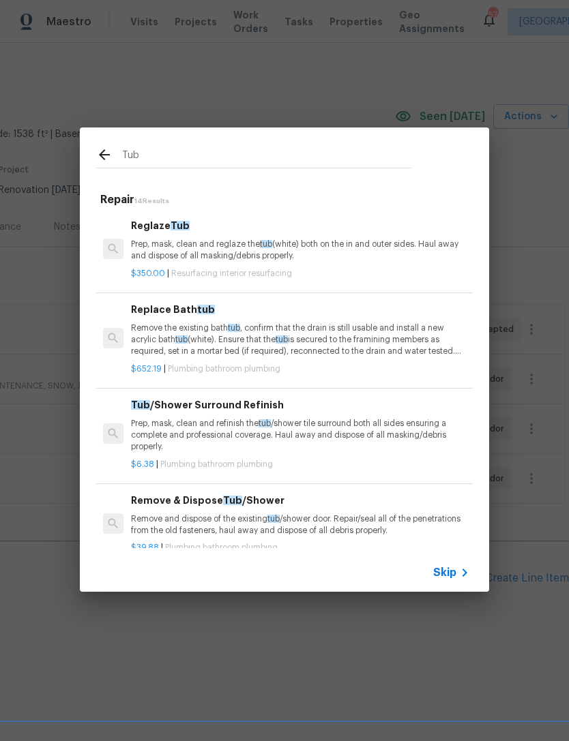
click at [210, 248] on p "Prep, mask, clean and reglaze the tub (white) both on the in and outer sides. H…" at bounding box center [300, 250] width 338 height 23
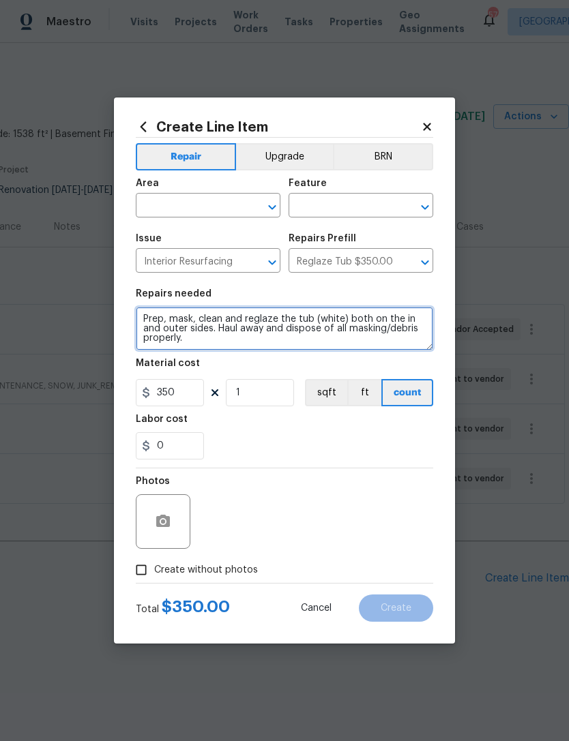
click at [151, 317] on textarea "Prep, mask, clean and reglaze the tub (white) both on the in and outer sides. H…" at bounding box center [284, 329] width 297 height 44
paste textarea "Both Bathrooms -------- #sala - Prep, mask, clean and reglaze the tubs and tile…"
type textarea "Both Bathrooms -------- #sala - Prep, mask, clean and reglaze the tubs and tile…"
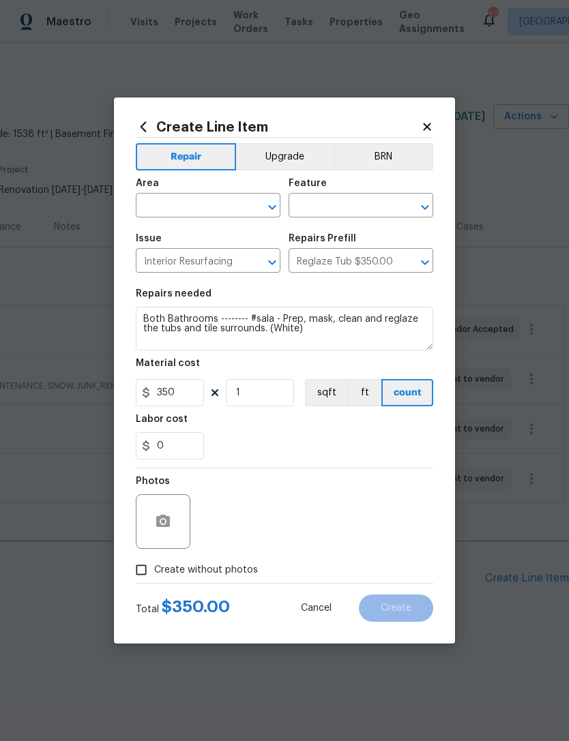
click at [198, 207] on input "text" at bounding box center [189, 206] width 106 height 21
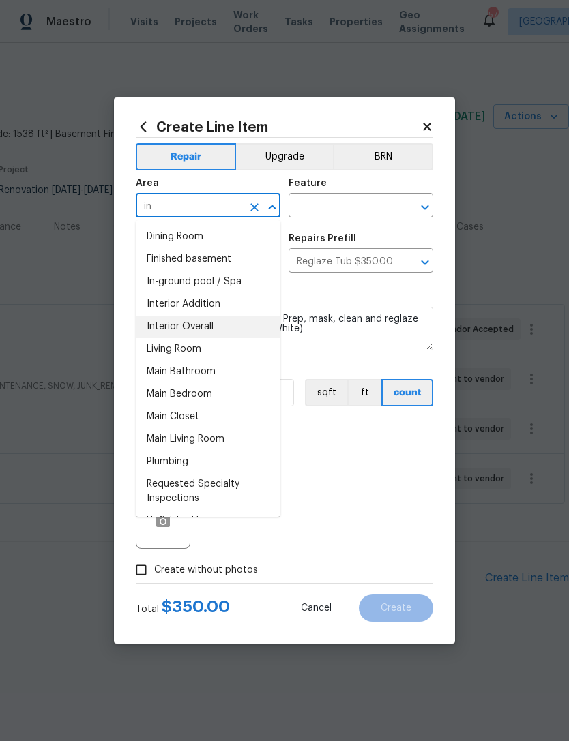
click at [212, 327] on li "Interior Overall" at bounding box center [208, 327] width 145 height 23
type input "Interior Overall"
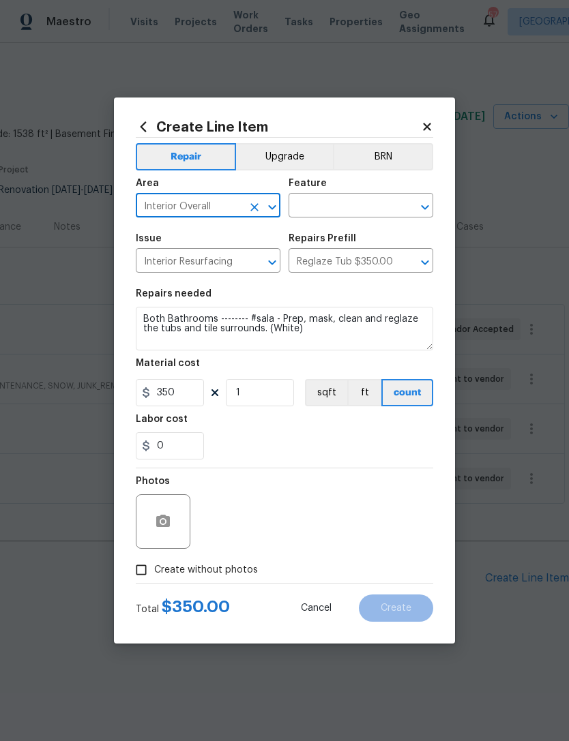
click at [342, 200] on input "text" at bounding box center [341, 206] width 106 height 21
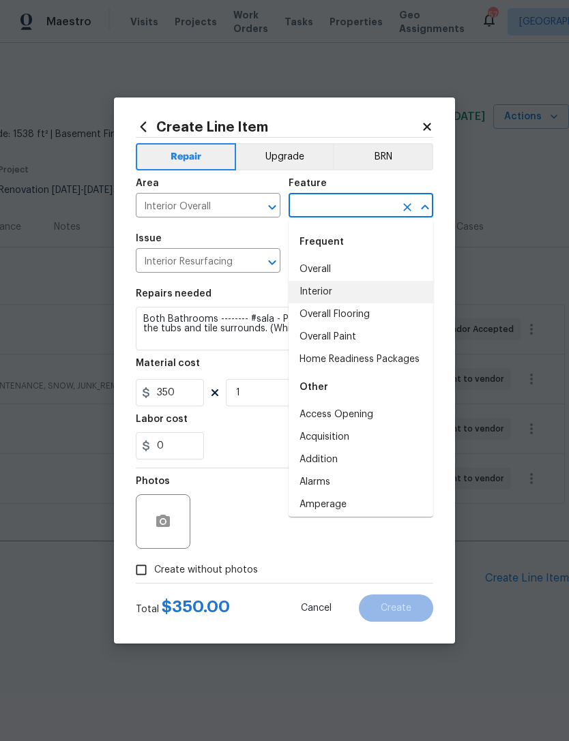
click at [329, 283] on li "Interior" at bounding box center [360, 292] width 145 height 23
type input "Interior"
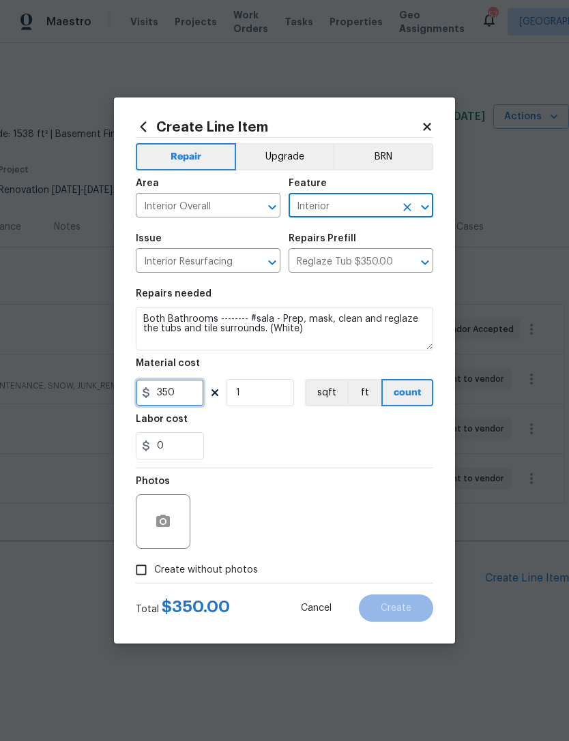
click at [189, 397] on input "350" at bounding box center [170, 392] width 68 height 27
type input "450"
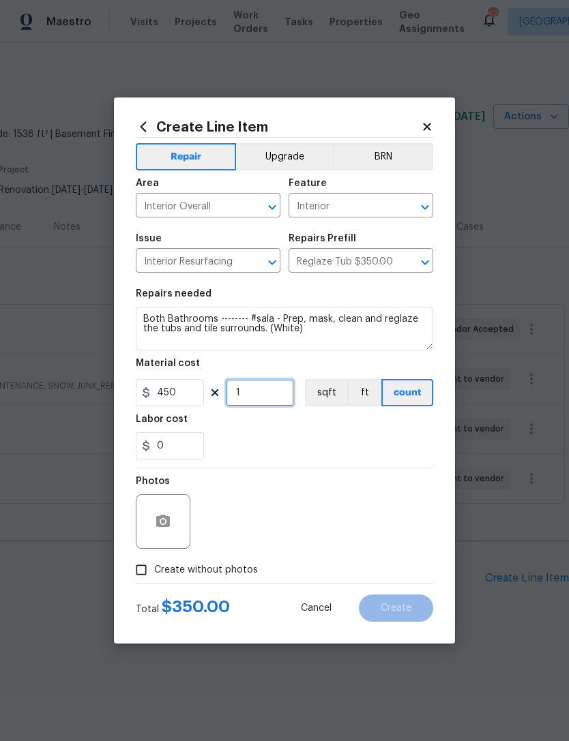
click at [257, 404] on input "1" at bounding box center [260, 392] width 68 height 27
type input "2"
click at [288, 429] on div "Labor cost" at bounding box center [284, 424] width 297 height 18
click at [289, 148] on button "Upgrade" at bounding box center [285, 156] width 98 height 27
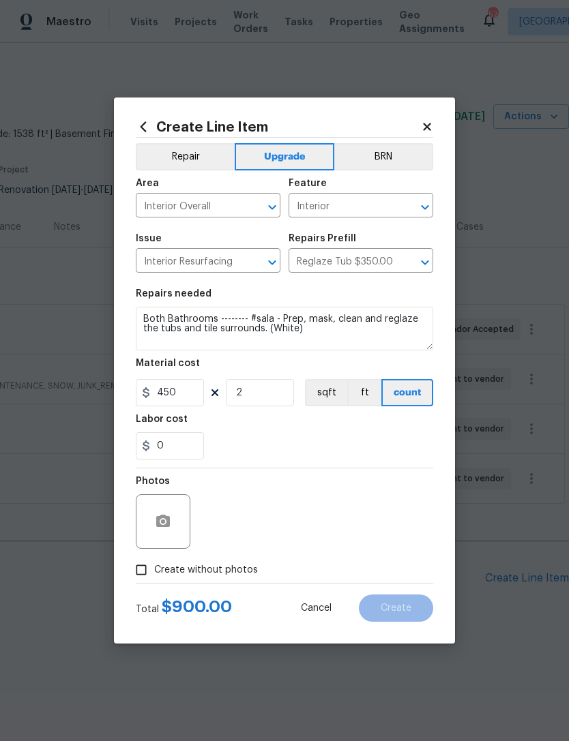
click at [173, 576] on span "Create without photos" at bounding box center [206, 570] width 104 height 14
click at [154, 576] on input "Create without photos" at bounding box center [141, 570] width 26 height 26
checkbox input "true"
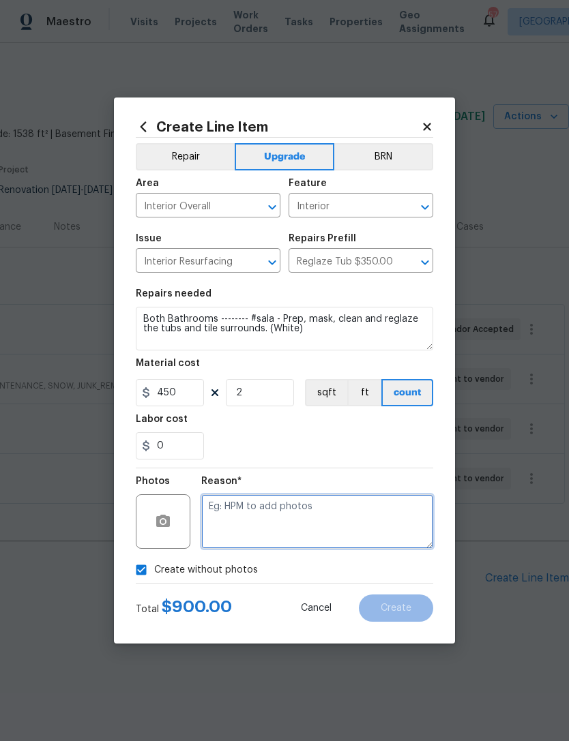
click at [283, 529] on textarea at bounding box center [317, 521] width 232 height 55
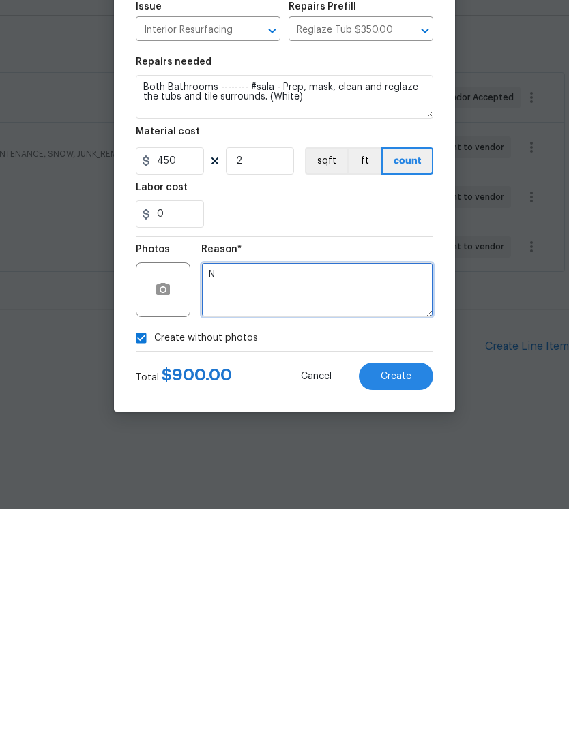
type textarea "N"
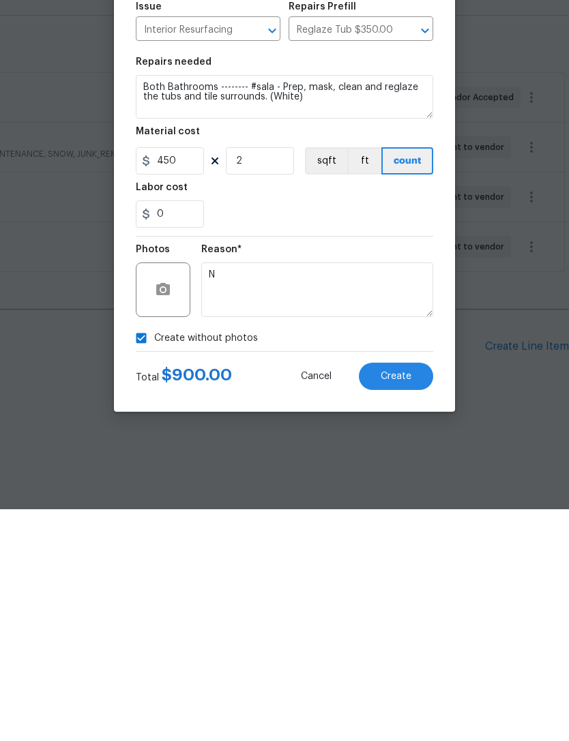
click at [410, 595] on button "Create" at bounding box center [396, 608] width 74 height 27
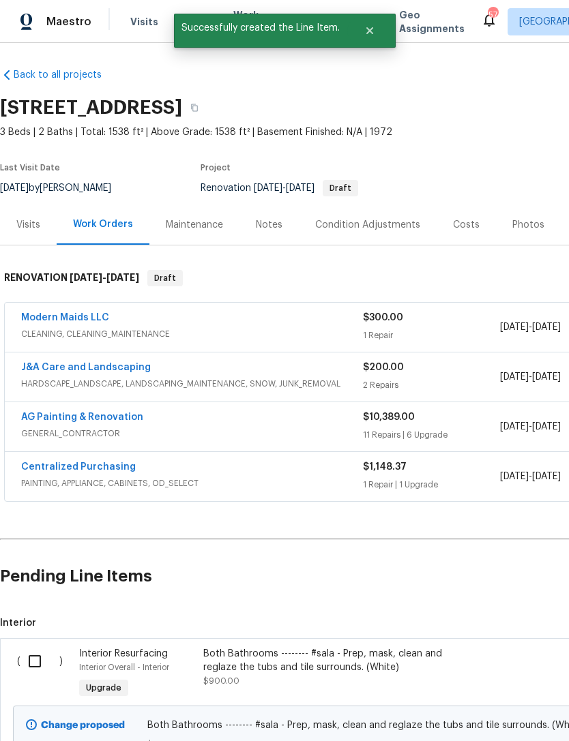
scroll to position [2, 0]
click at [42, 660] on input "checkbox" at bounding box center [39, 661] width 39 height 29
checkbox input "true"
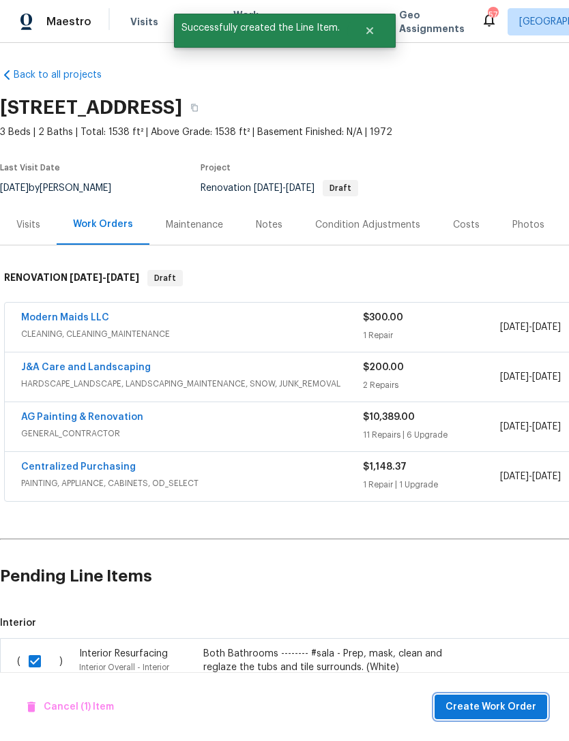
click at [494, 706] on span "Create Work Order" at bounding box center [490, 707] width 91 height 17
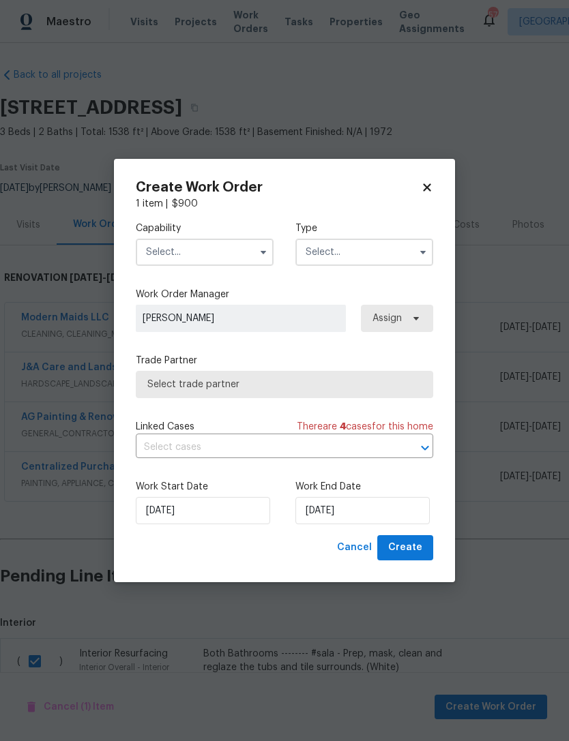
click at [205, 250] on input "text" at bounding box center [205, 252] width 138 height 27
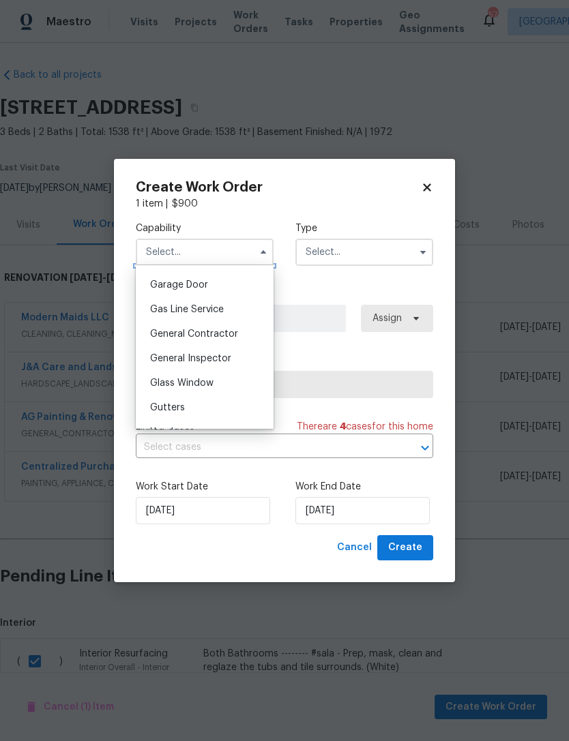
scroll to position [606, 0]
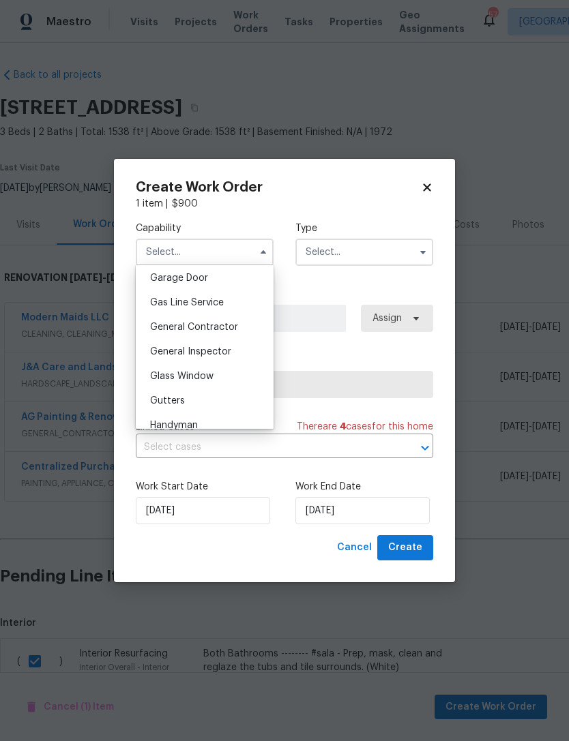
click at [226, 327] on span "General Contractor" at bounding box center [194, 328] width 88 height 10
type input "General Contractor"
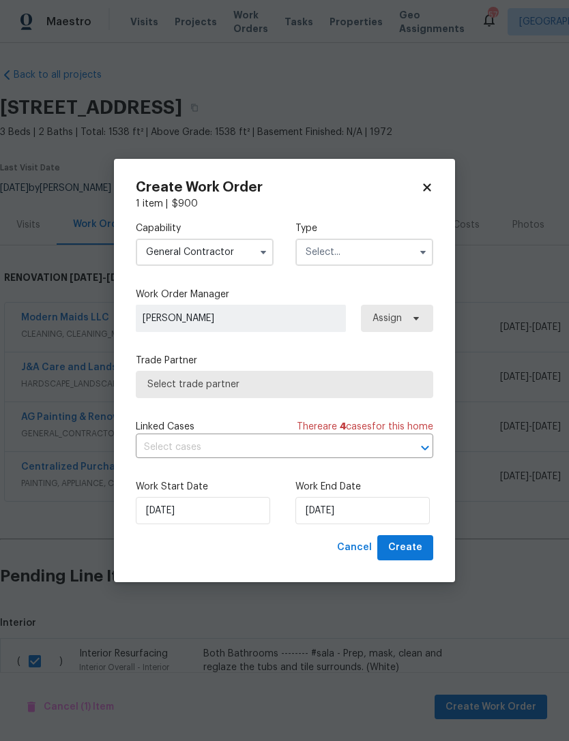
click at [348, 246] on input "text" at bounding box center [364, 252] width 138 height 27
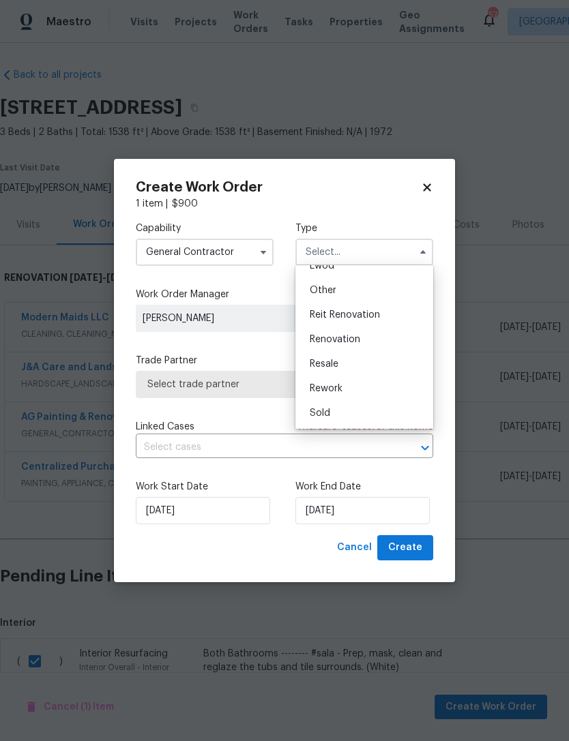
scroll to position [162, 0]
click at [354, 336] on span "Renovation" at bounding box center [335, 340] width 50 height 10
type input "Renovation"
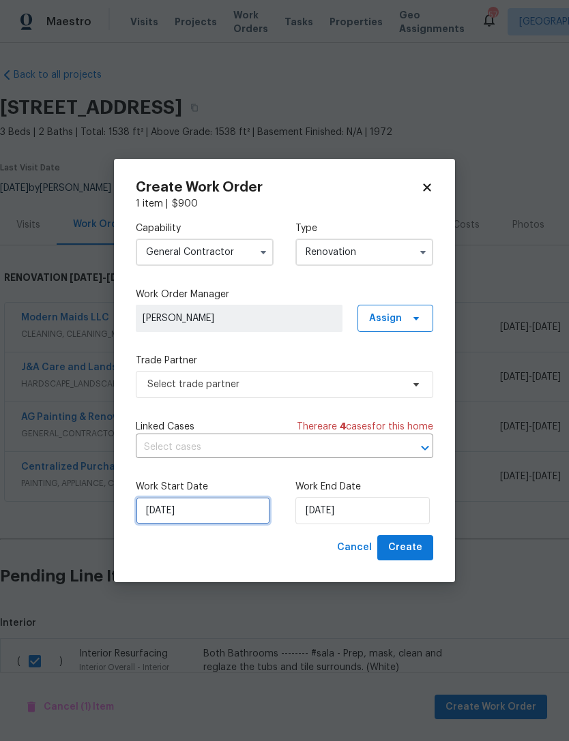
click at [205, 512] on input "[DATE]" at bounding box center [203, 510] width 134 height 27
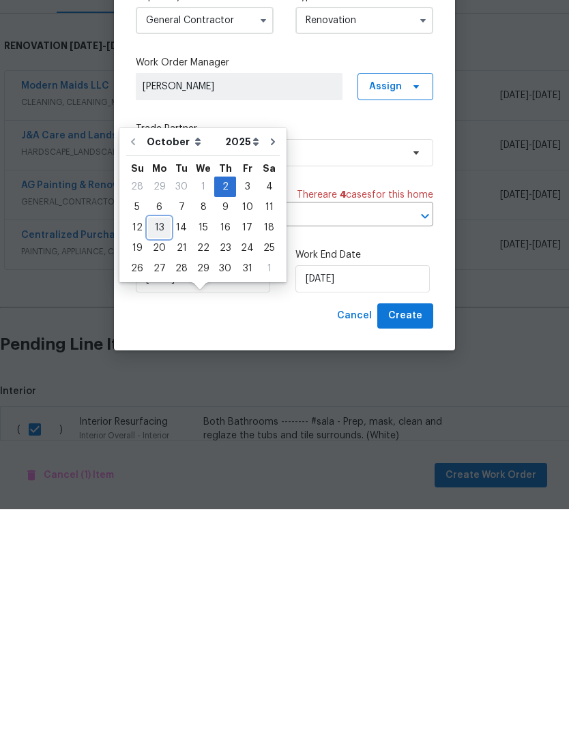
click at [160, 450] on div "13" at bounding box center [159, 459] width 23 height 19
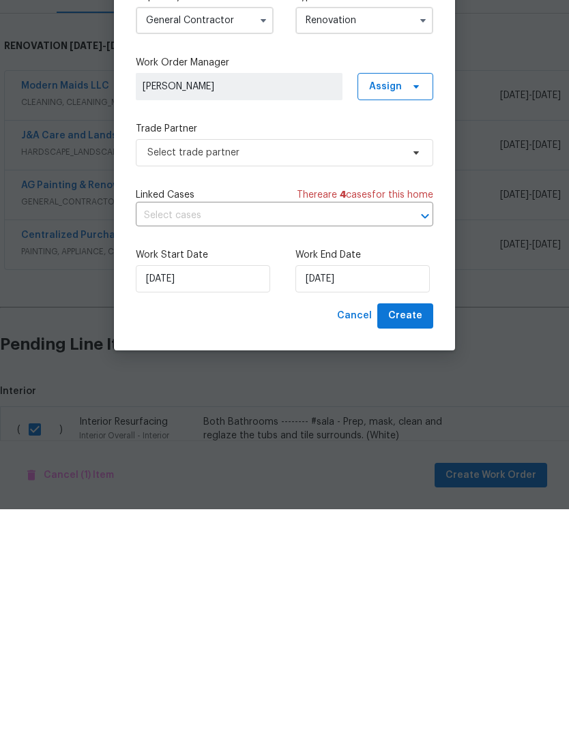
type input "[DATE]"
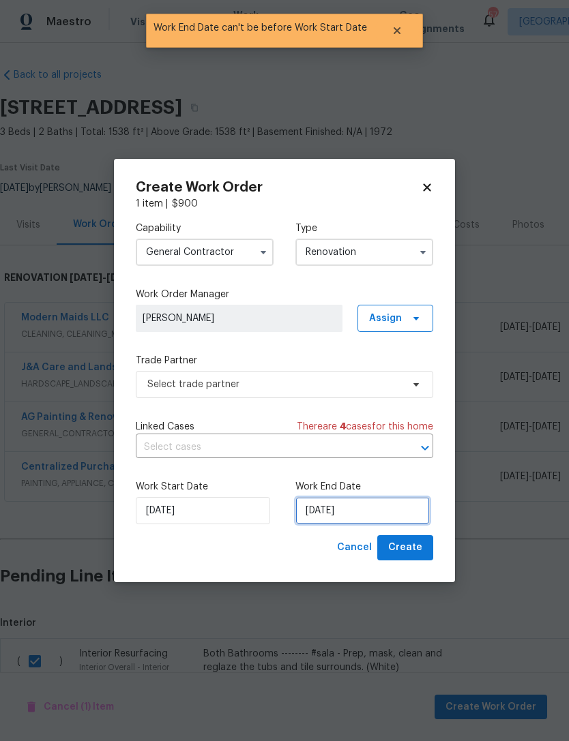
click at [327, 509] on input "[DATE]" at bounding box center [362, 510] width 134 height 27
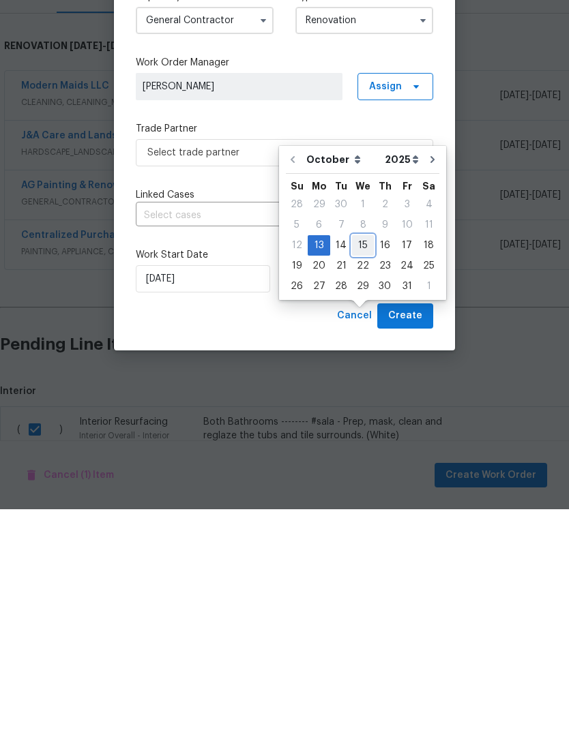
click at [359, 468] on div "15" at bounding box center [363, 477] width 22 height 19
type input "[DATE]"
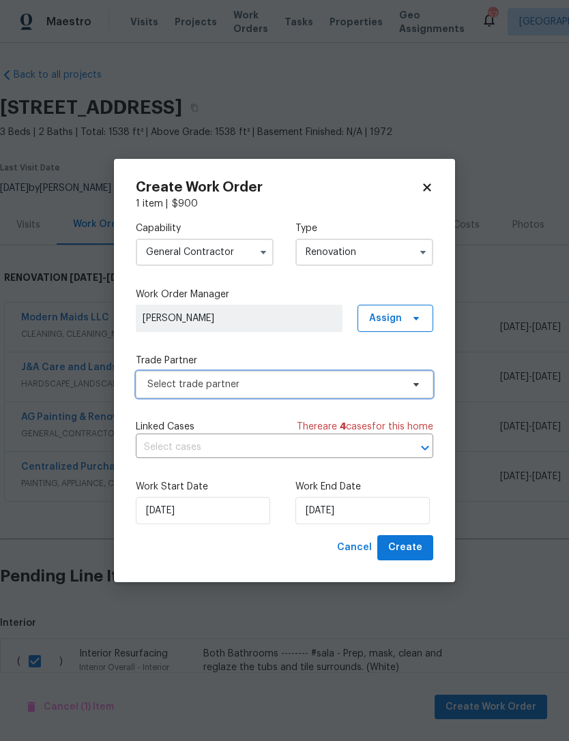
click at [230, 380] on span "Select trade partner" at bounding box center [274, 385] width 254 height 14
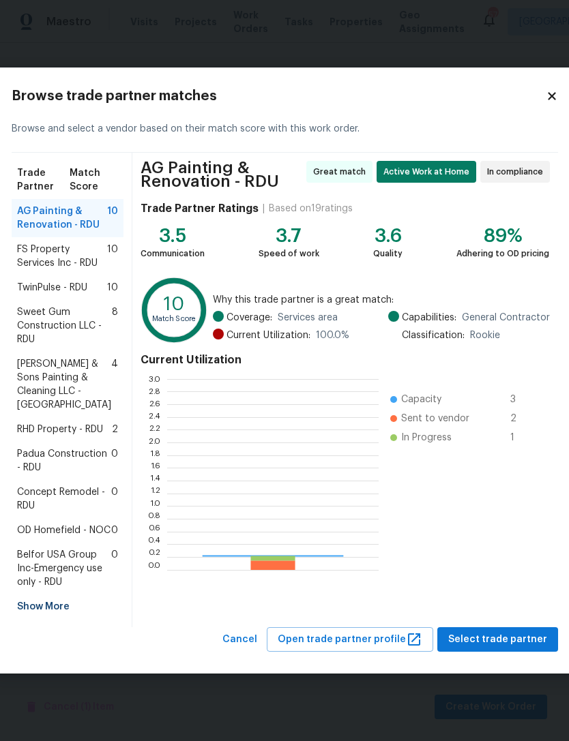
scroll to position [191, 211]
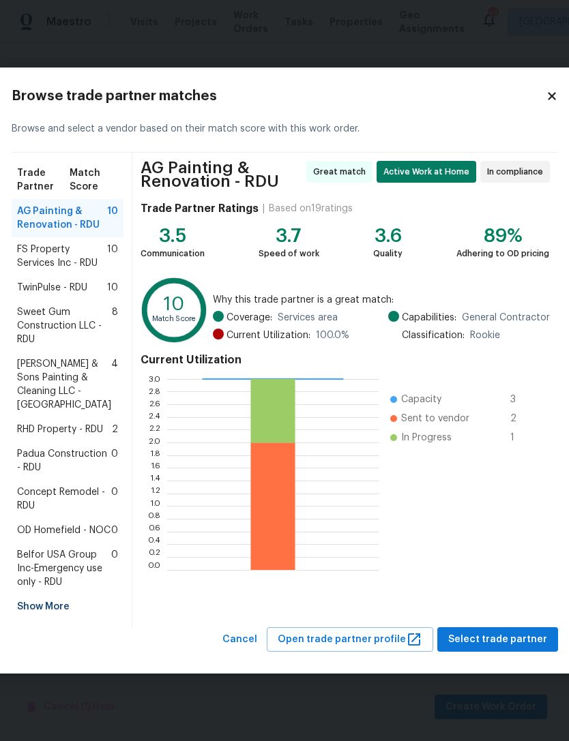
click at [74, 473] on span "Padua Construction - RDU" at bounding box center [64, 460] width 94 height 27
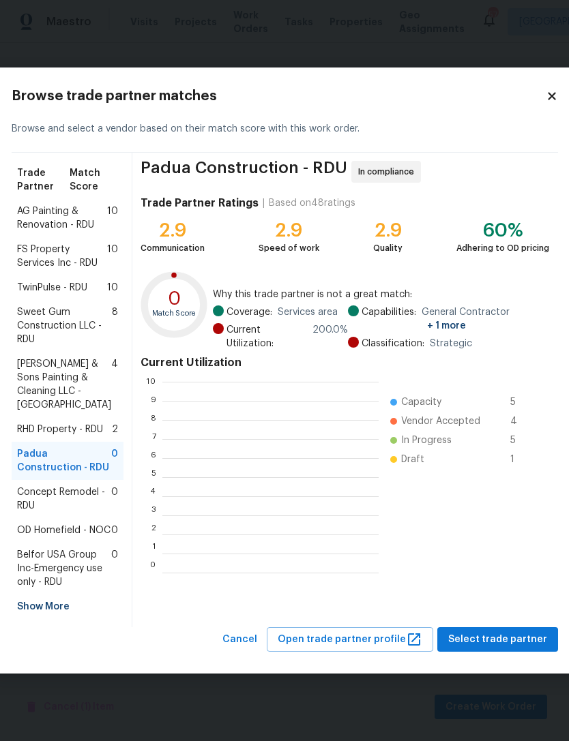
scroll to position [191, 216]
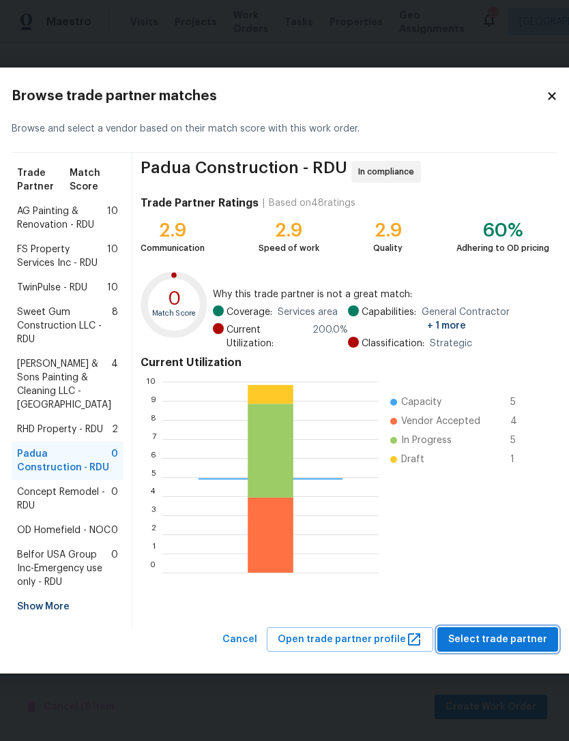
click at [514, 649] on span "Select trade partner" at bounding box center [497, 639] width 99 height 17
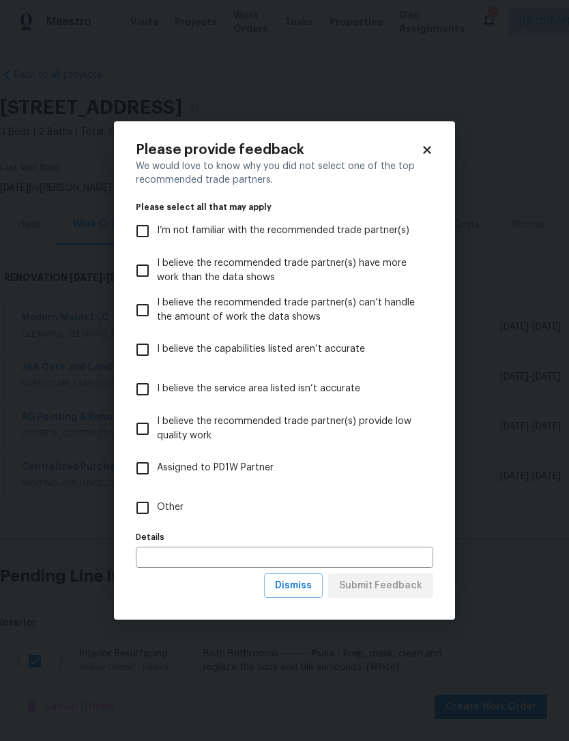
click at [134, 502] on input "Other" at bounding box center [142, 508] width 29 height 29
checkbox input "true"
click at [382, 576] on button "Submit Feedback" at bounding box center [380, 586] width 105 height 25
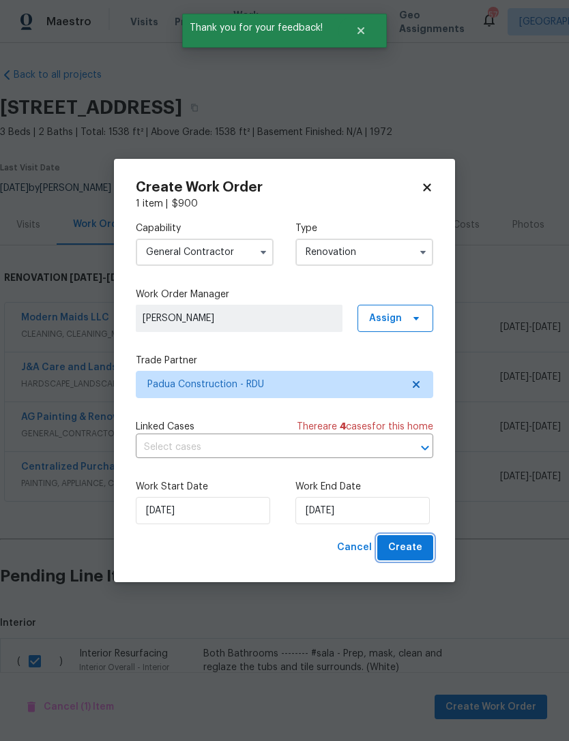
click at [420, 552] on span "Create" at bounding box center [405, 547] width 34 height 17
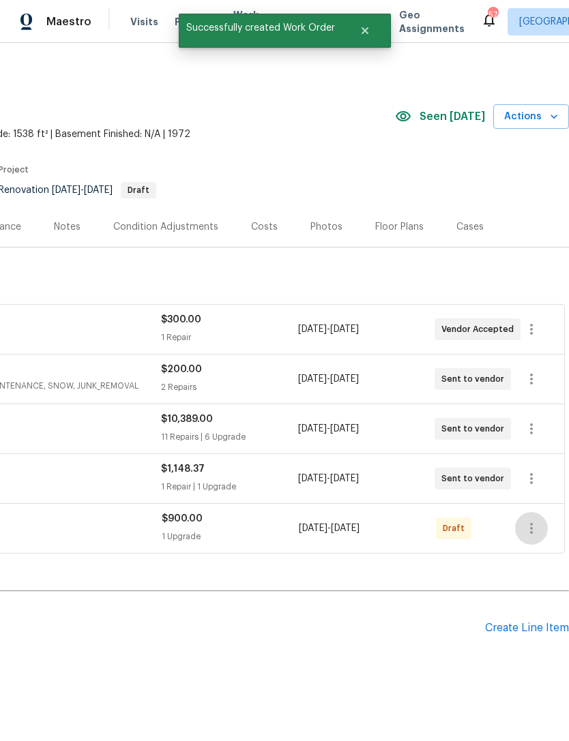
scroll to position [0, 202]
click at [532, 520] on icon "button" at bounding box center [531, 528] width 16 height 16
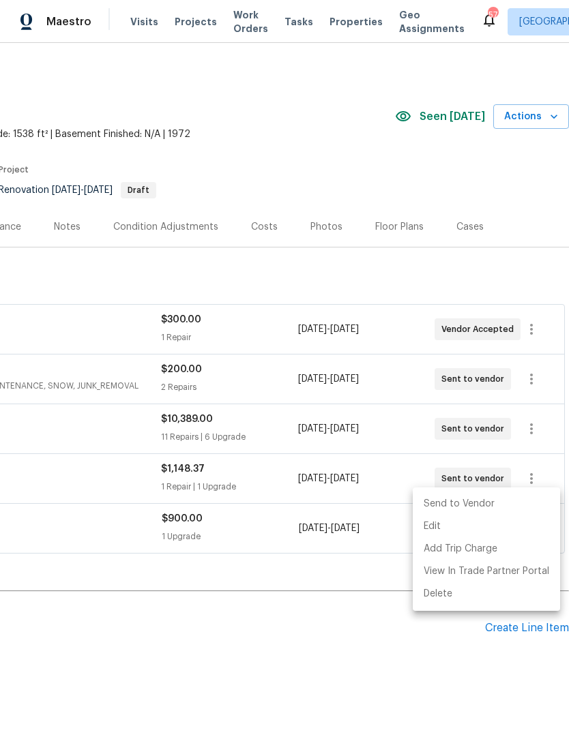
click at [475, 506] on li "Send to Vendor" at bounding box center [486, 504] width 147 height 23
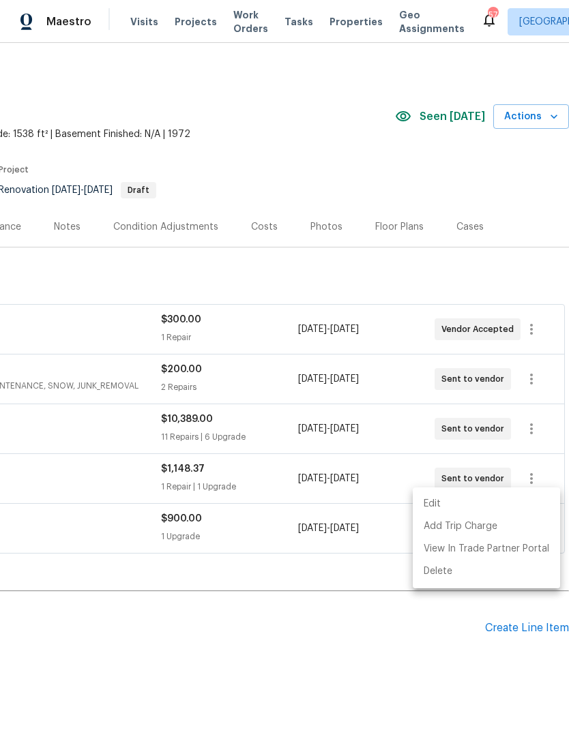
click at [430, 635] on div at bounding box center [284, 370] width 569 height 741
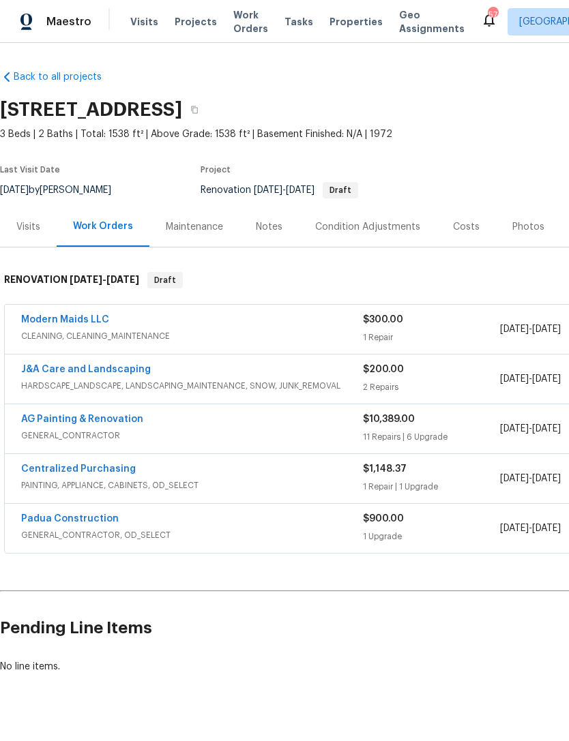
scroll to position [0, 0]
click at [84, 514] on link "Padua Construction" at bounding box center [70, 519] width 98 height 10
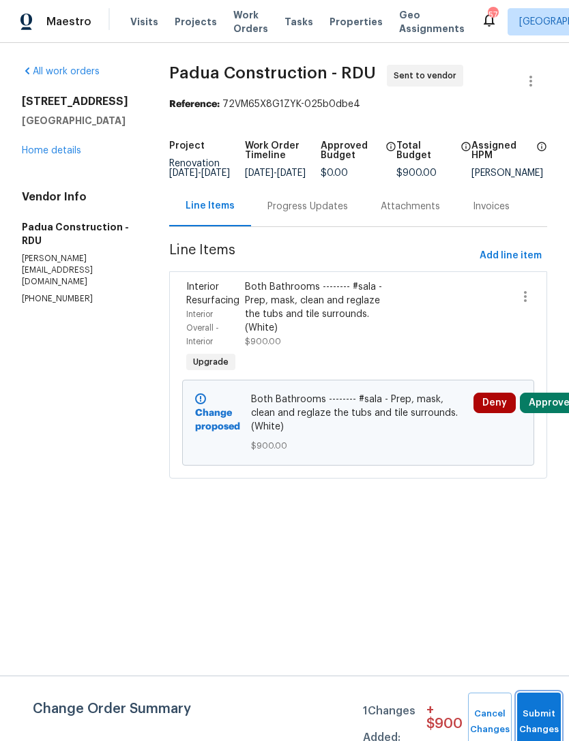
click at [535, 706] on button "Submit Changes" at bounding box center [539, 722] width 44 height 59
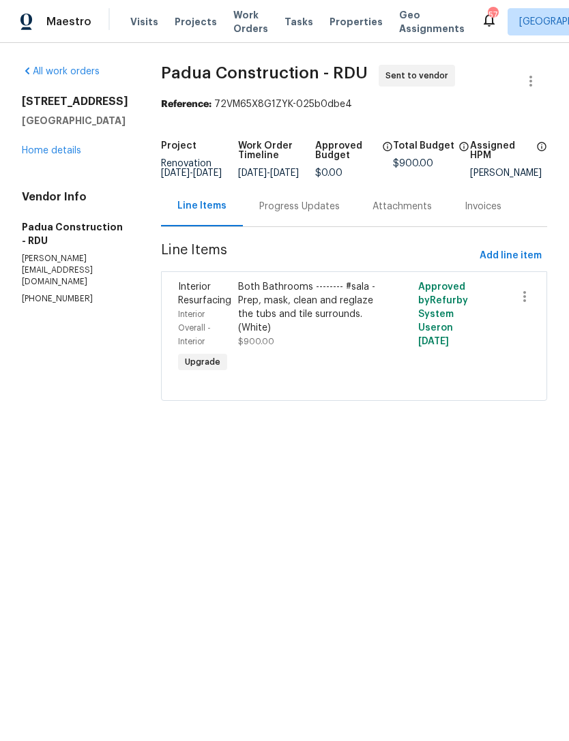
click at [291, 213] on div "Progress Updates" at bounding box center [299, 207] width 80 height 14
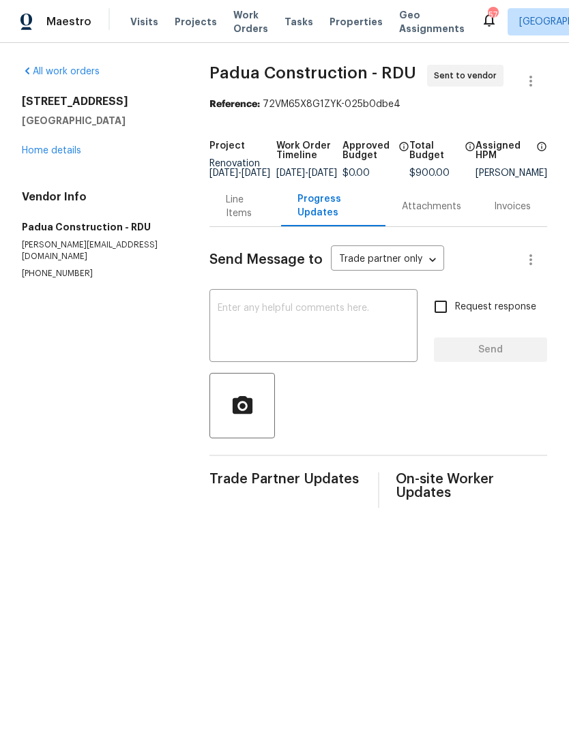
click at [294, 328] on textarea at bounding box center [314, 327] width 192 height 48
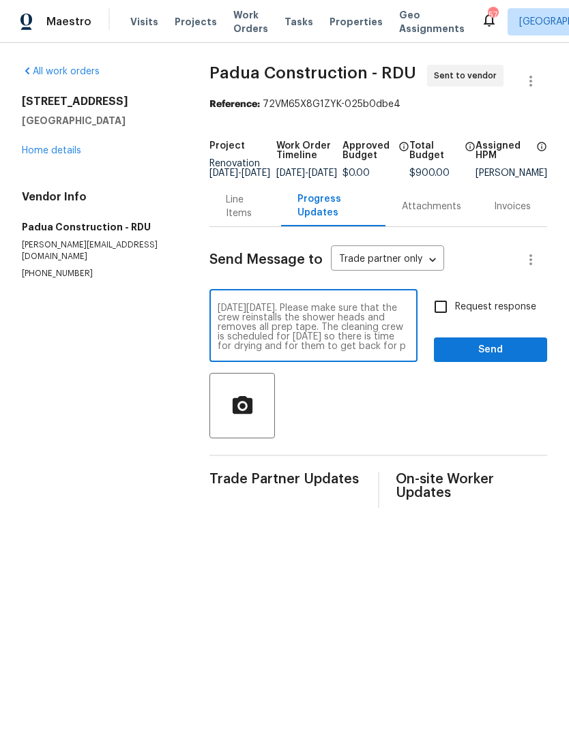
scroll to position [19, 0]
type textarea "Please schedule this Reglaze for the tubs on Tuesday 10/14. Please make sure th…"
click at [441, 312] on input "Request response" at bounding box center [440, 307] width 29 height 29
checkbox input "true"
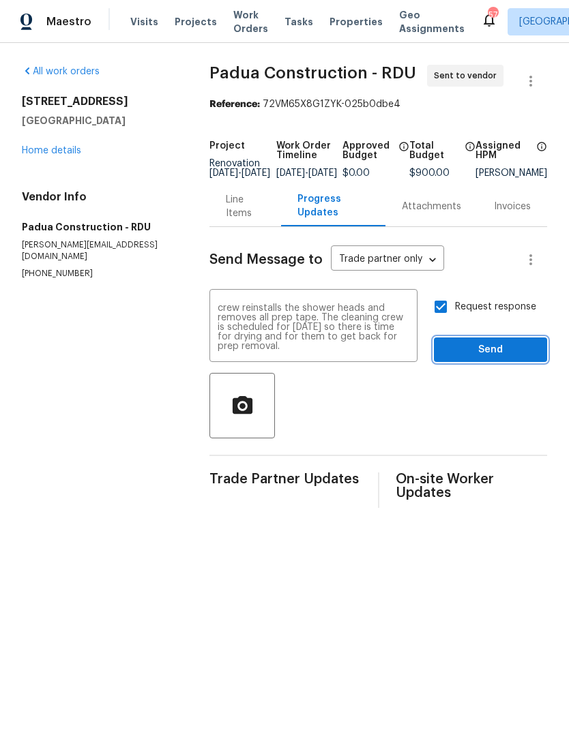
click at [488, 357] on span "Send" at bounding box center [490, 350] width 91 height 17
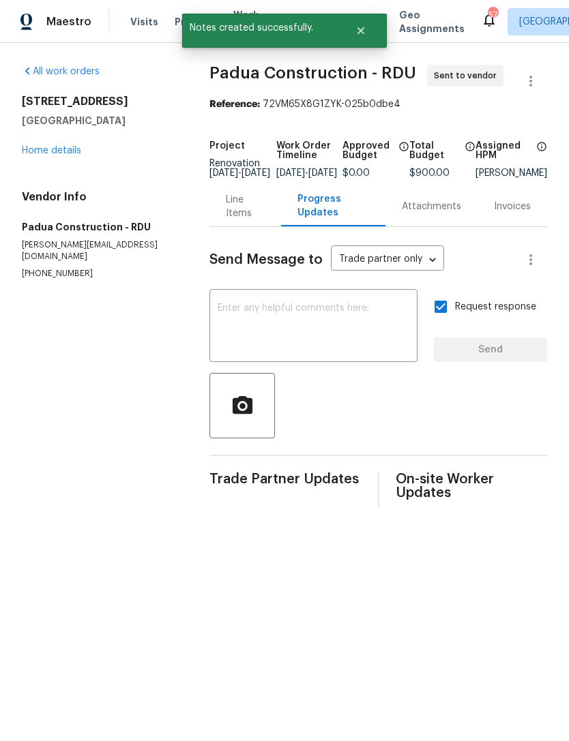
scroll to position [0, 0]
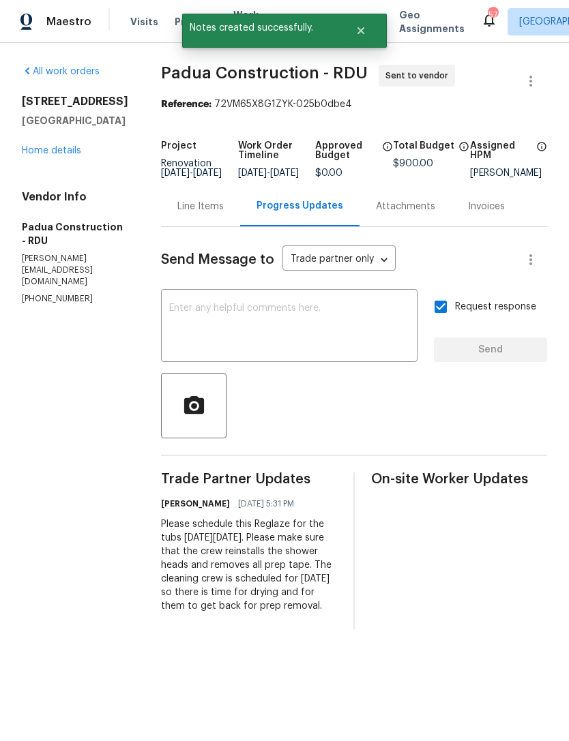
click at [44, 155] on link "Home details" at bounding box center [51, 151] width 59 height 10
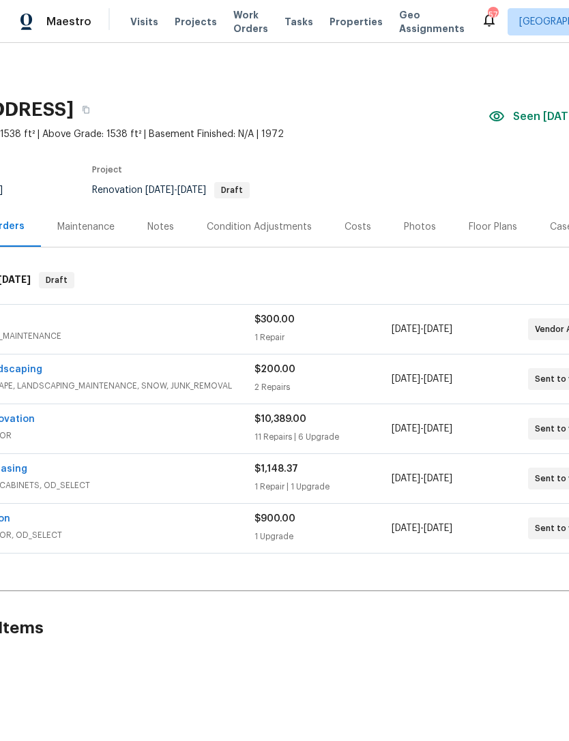
scroll to position [0, 127]
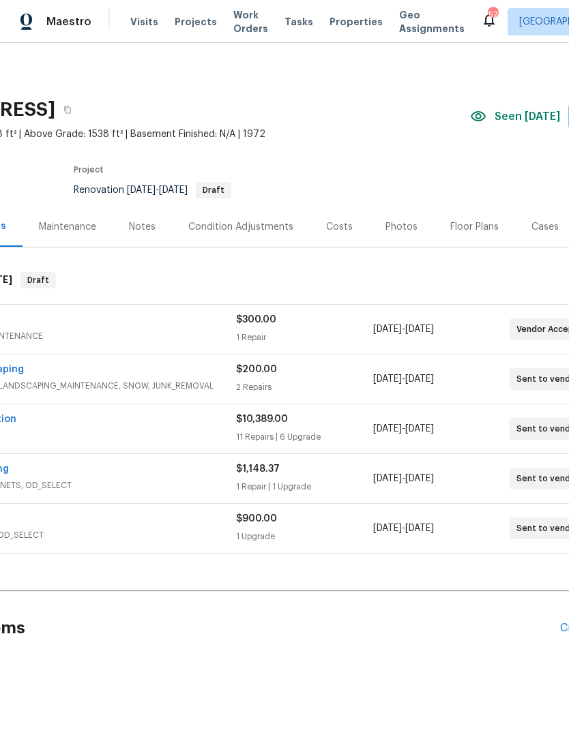
click at [340, 233] on div "Costs" at bounding box center [339, 227] width 27 height 14
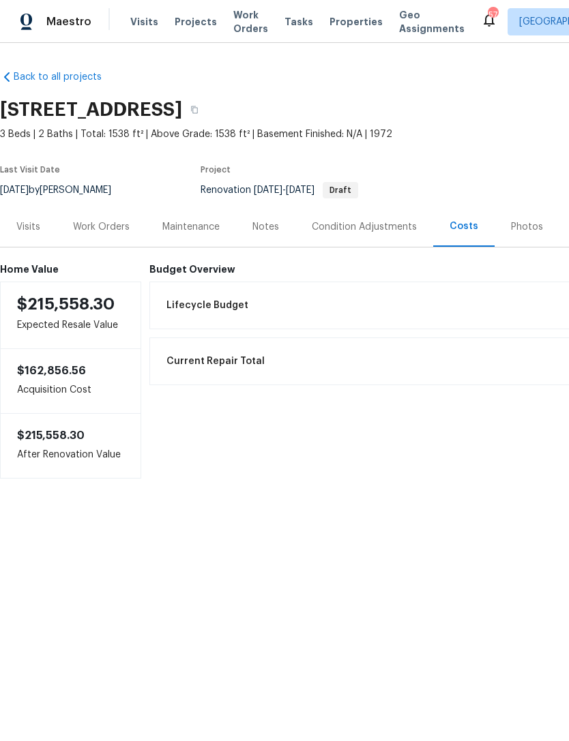
click at [96, 221] on div "Work Orders" at bounding box center [101, 227] width 57 height 14
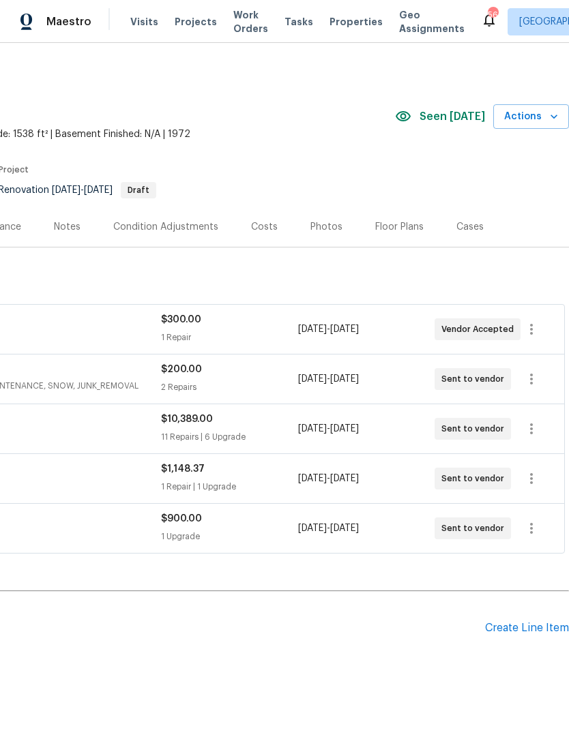
scroll to position [0, 202]
